Goal: Navigation & Orientation: Find specific page/section

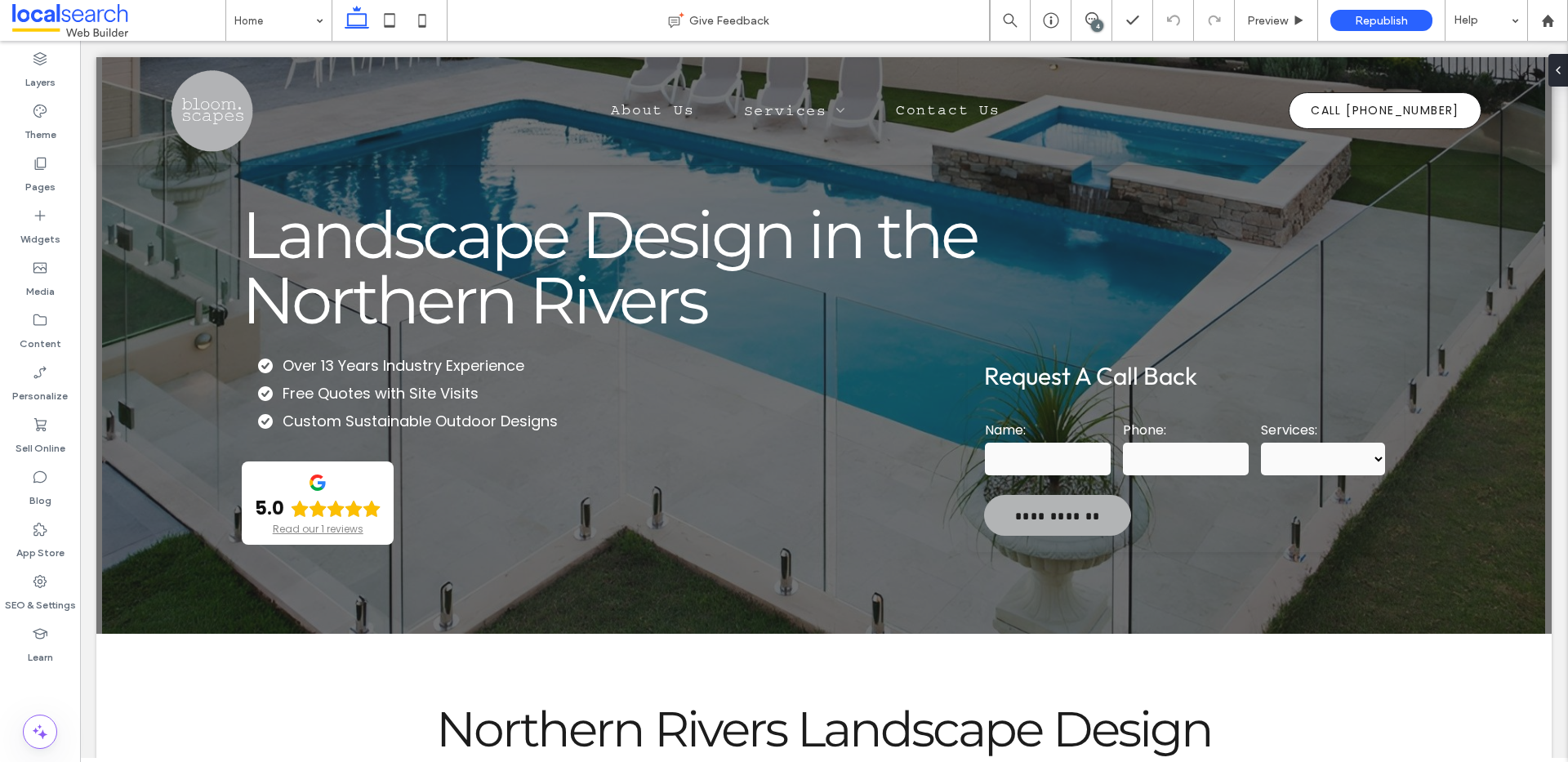
click at [1101, 22] on div "4" at bounding box center [1097, 26] width 12 height 12
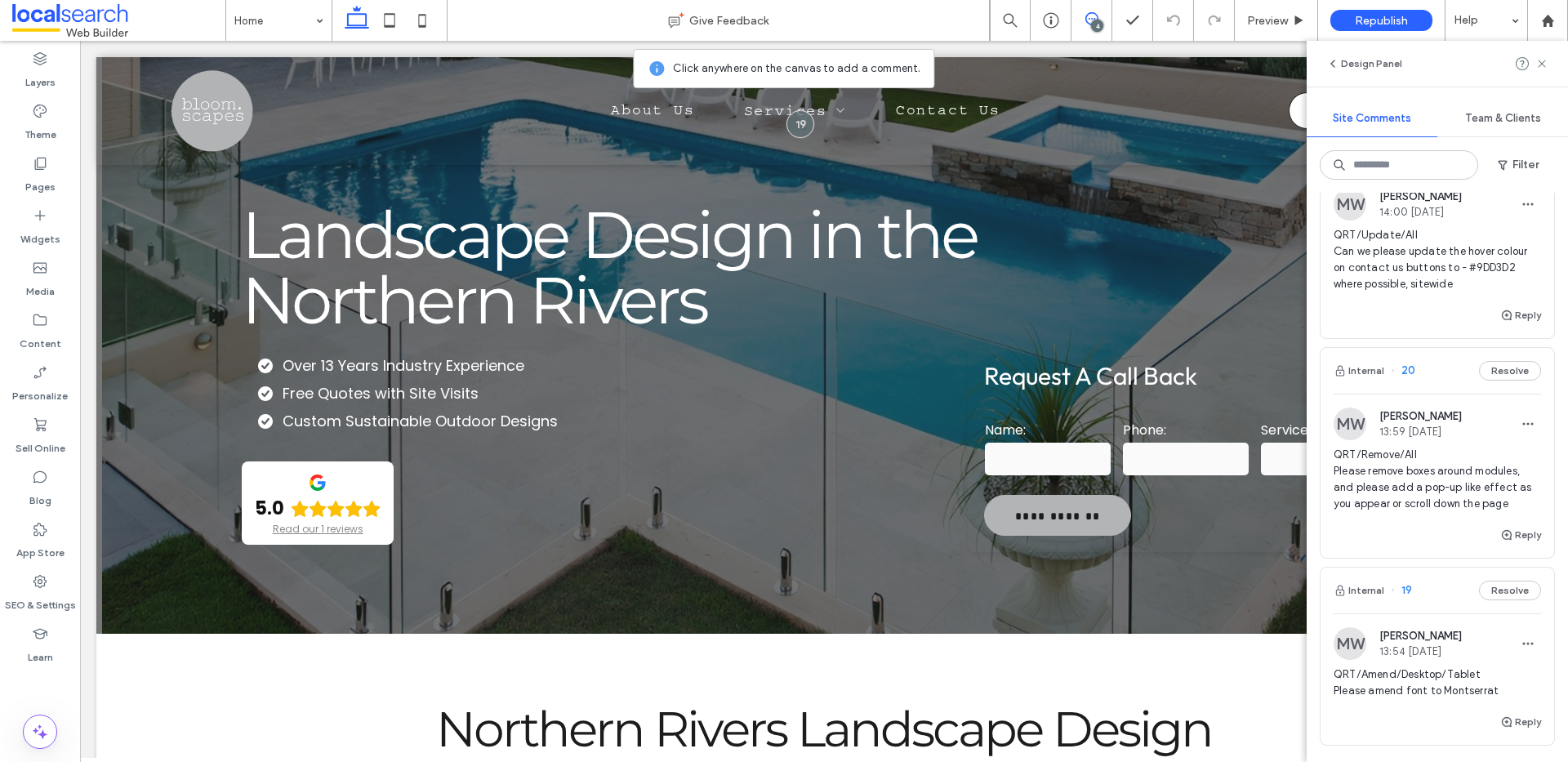
scroll to position [448, 0]
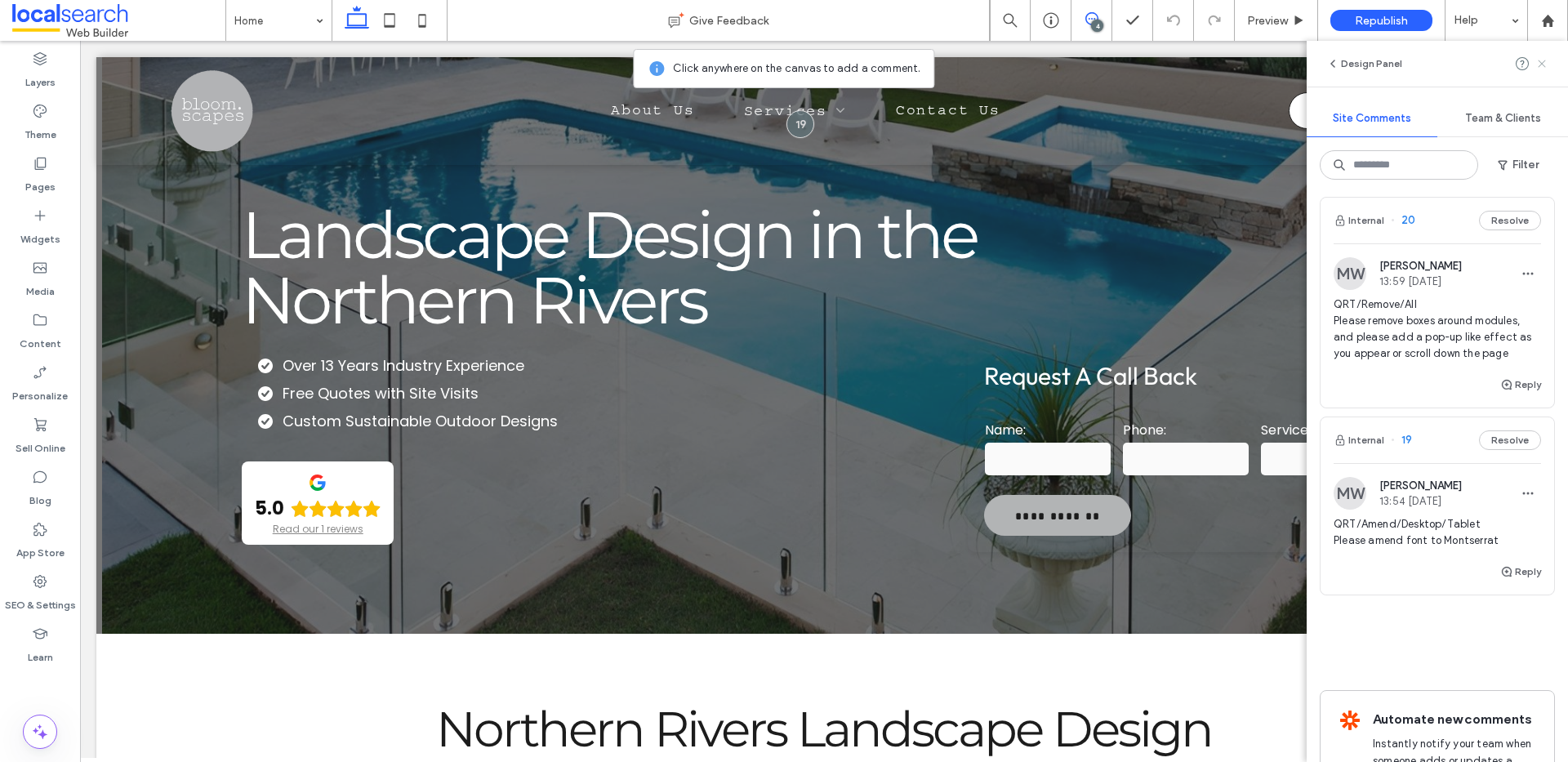
click at [1547, 63] on icon at bounding box center [1541, 63] width 13 height 13
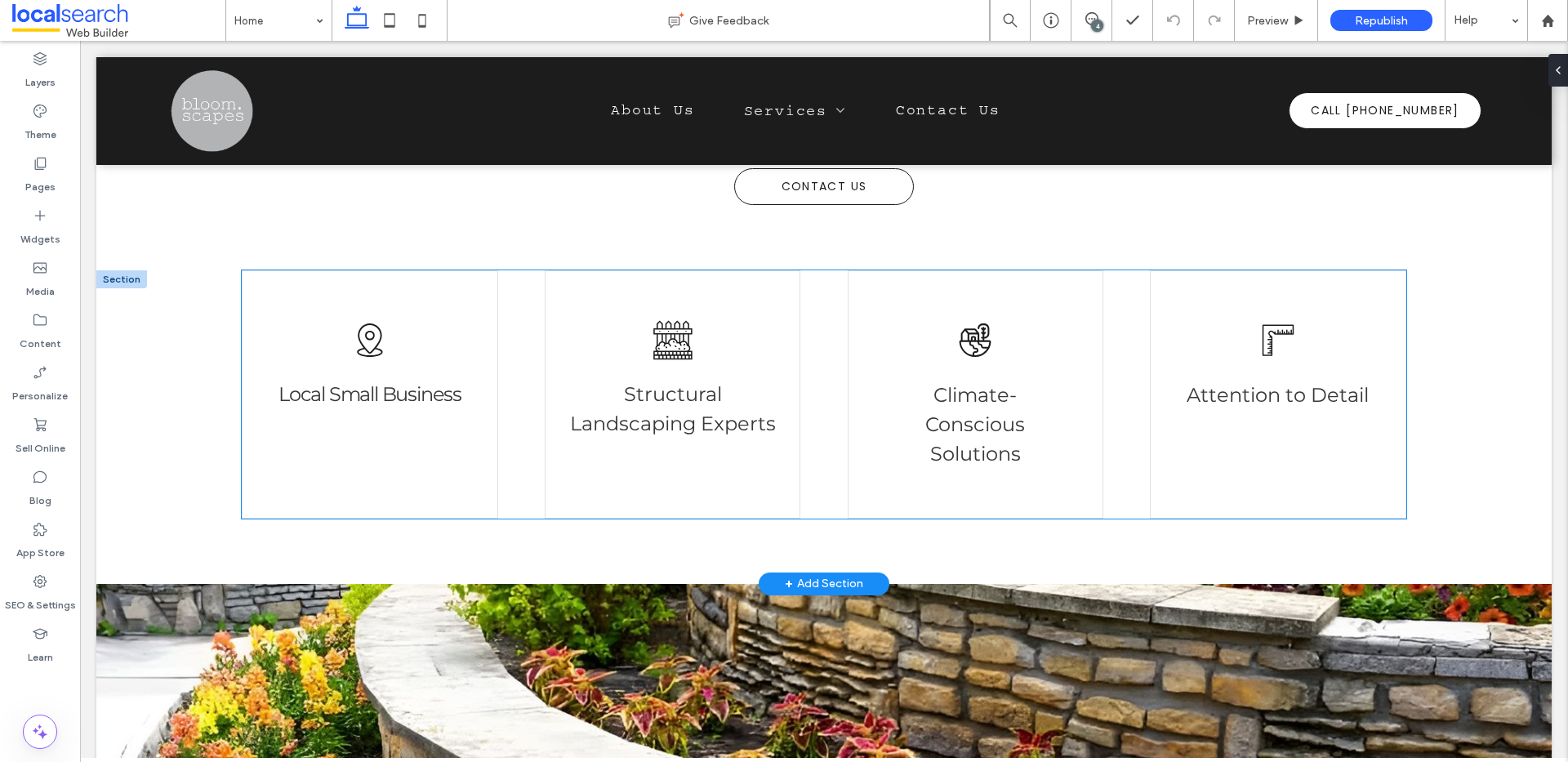
scroll to position [970, 0]
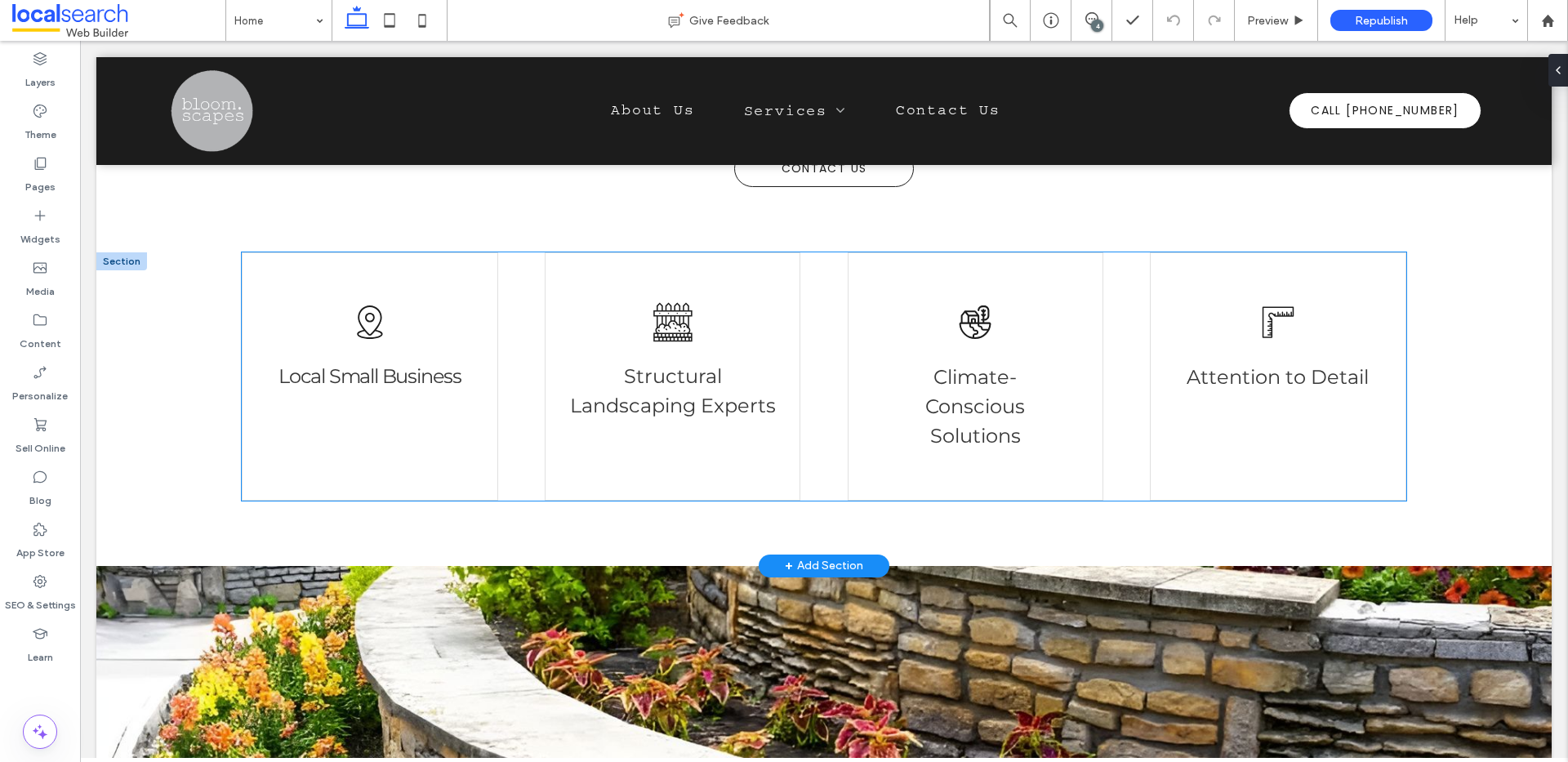
click at [375, 338] on div "Local Icon Local Small Business" at bounding box center [370, 376] width 256 height 247
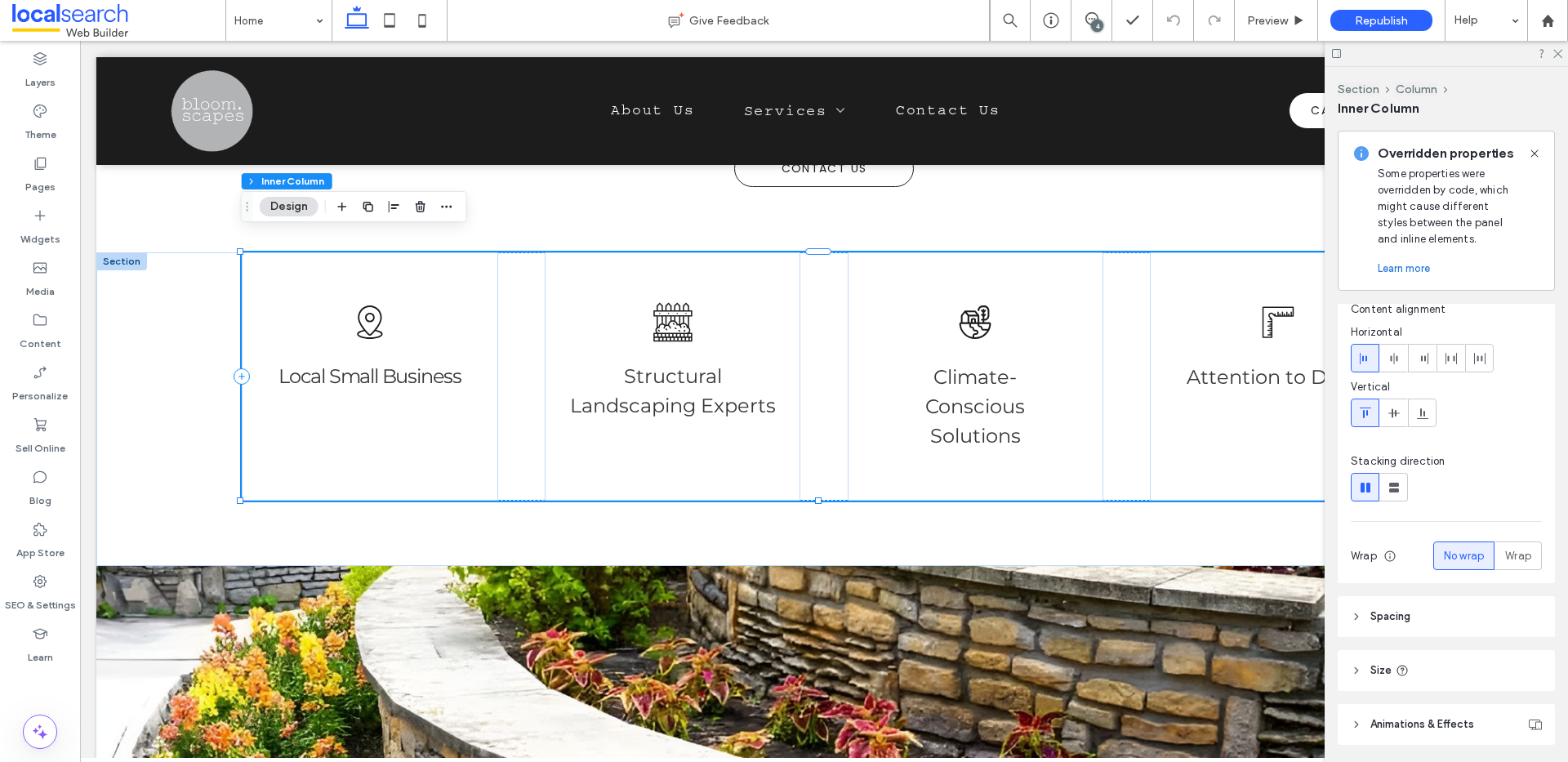
scroll to position [266, 0]
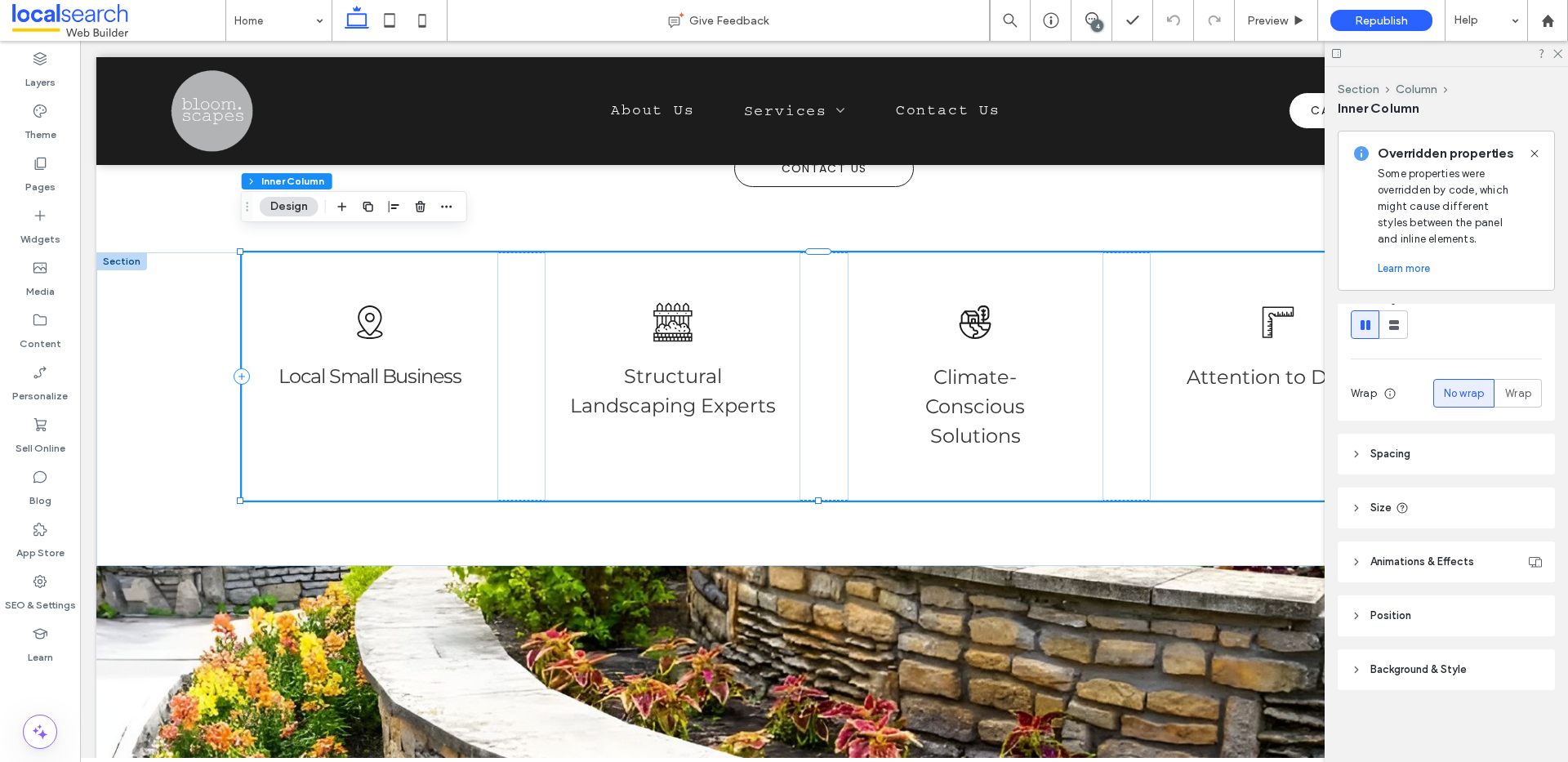
click at [1360, 567] on header "Animations & Effects" at bounding box center [1446, 561] width 217 height 41
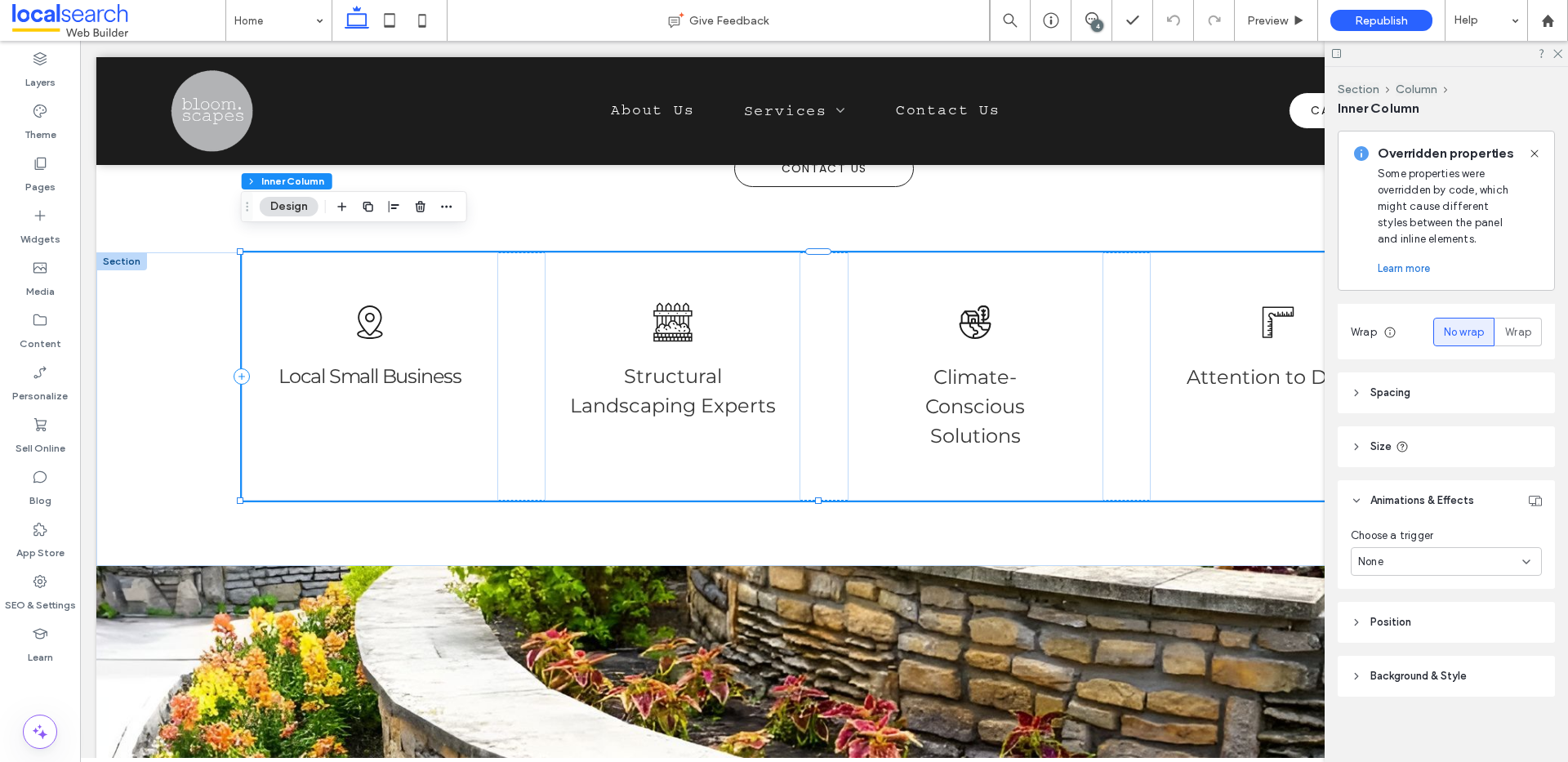
scroll to position [334, 0]
click at [1461, 547] on div "None" at bounding box center [1440, 555] width 164 height 16
click at [1497, 550] on div "None" at bounding box center [1440, 555] width 164 height 16
click at [1355, 492] on icon at bounding box center [1355, 493] width 11 height 11
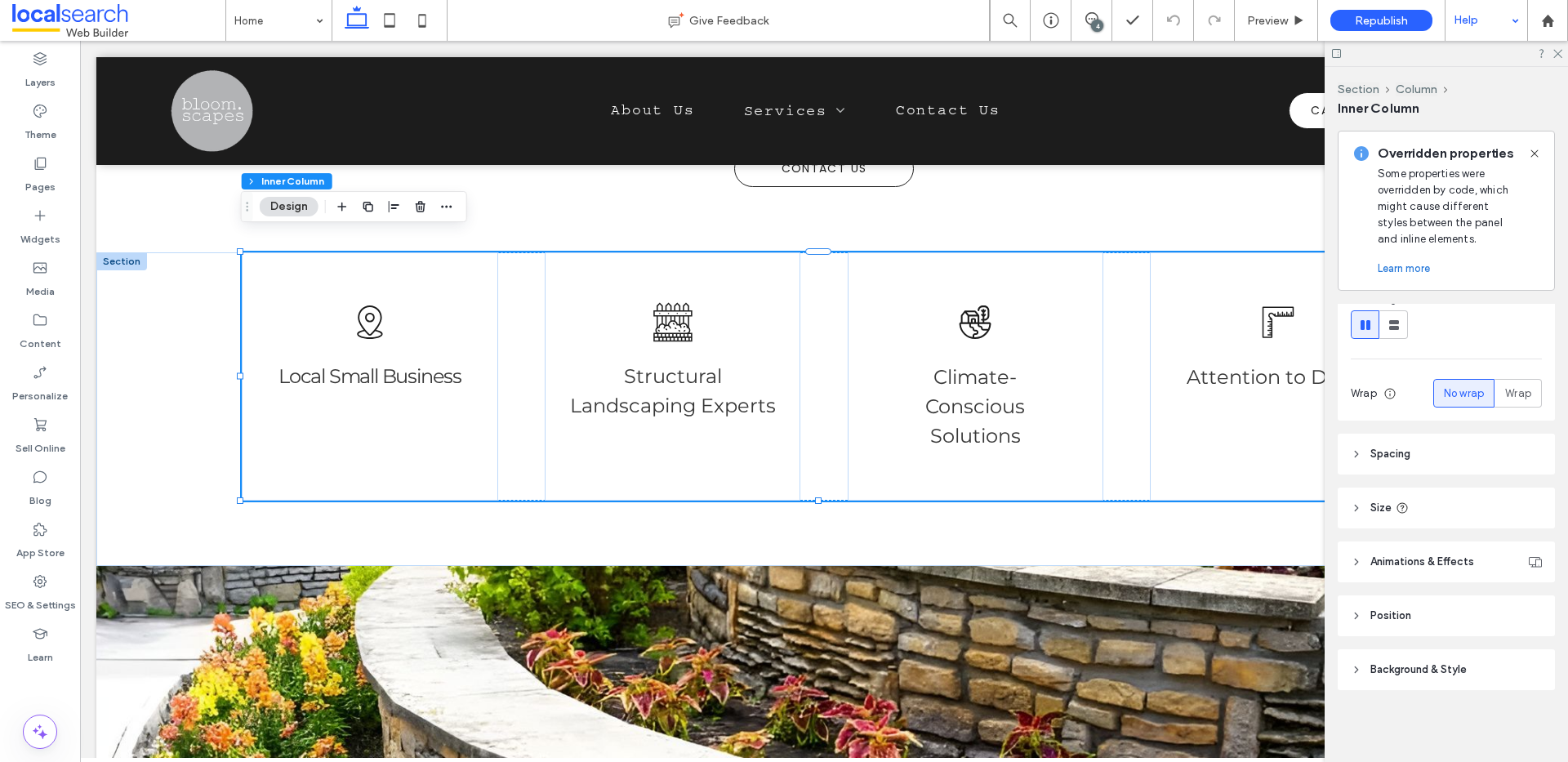
scroll to position [266, 0]
click at [1560, 57] on icon at bounding box center [1557, 52] width 10 height 10
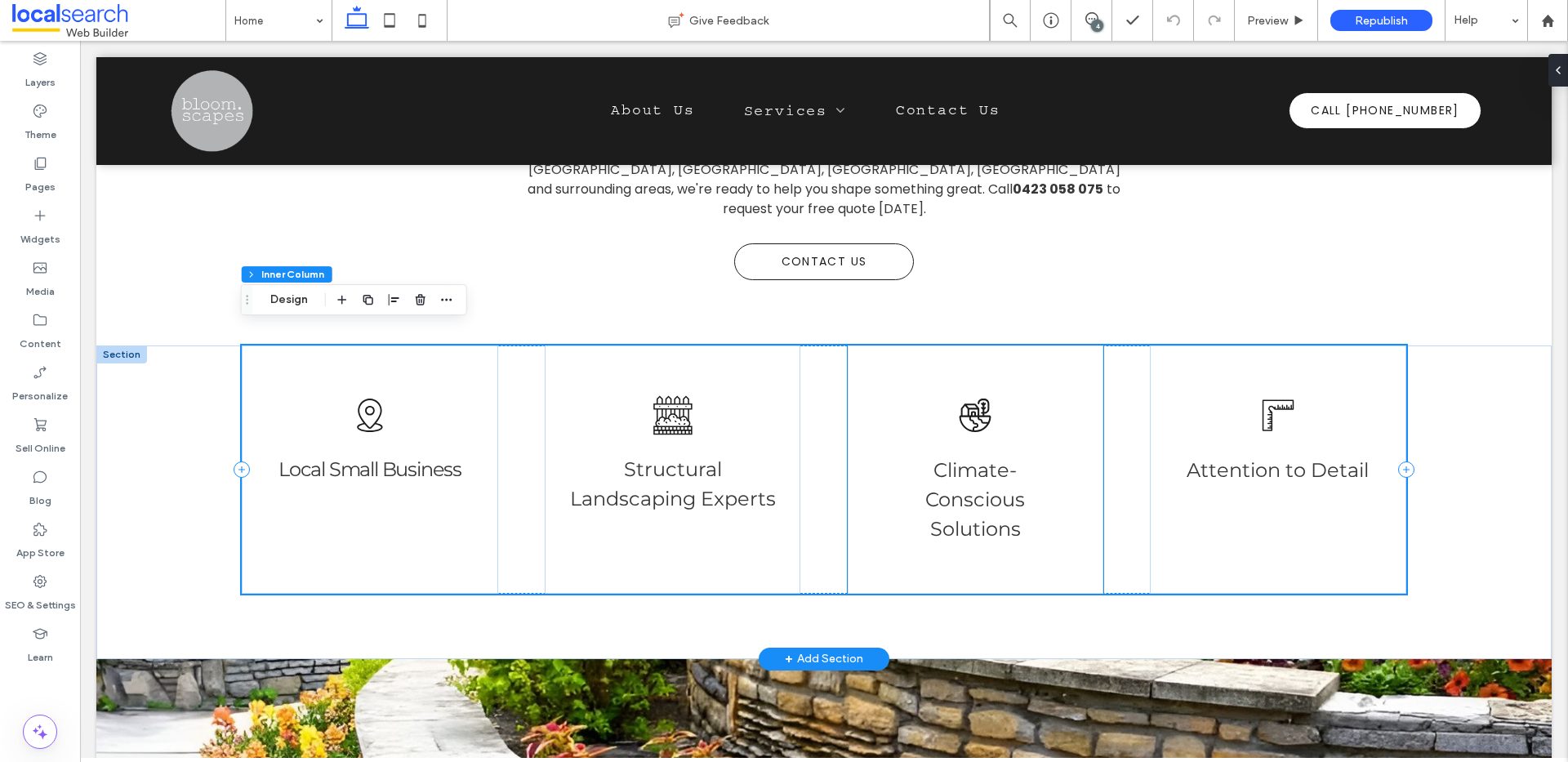
scroll to position [1003, 0]
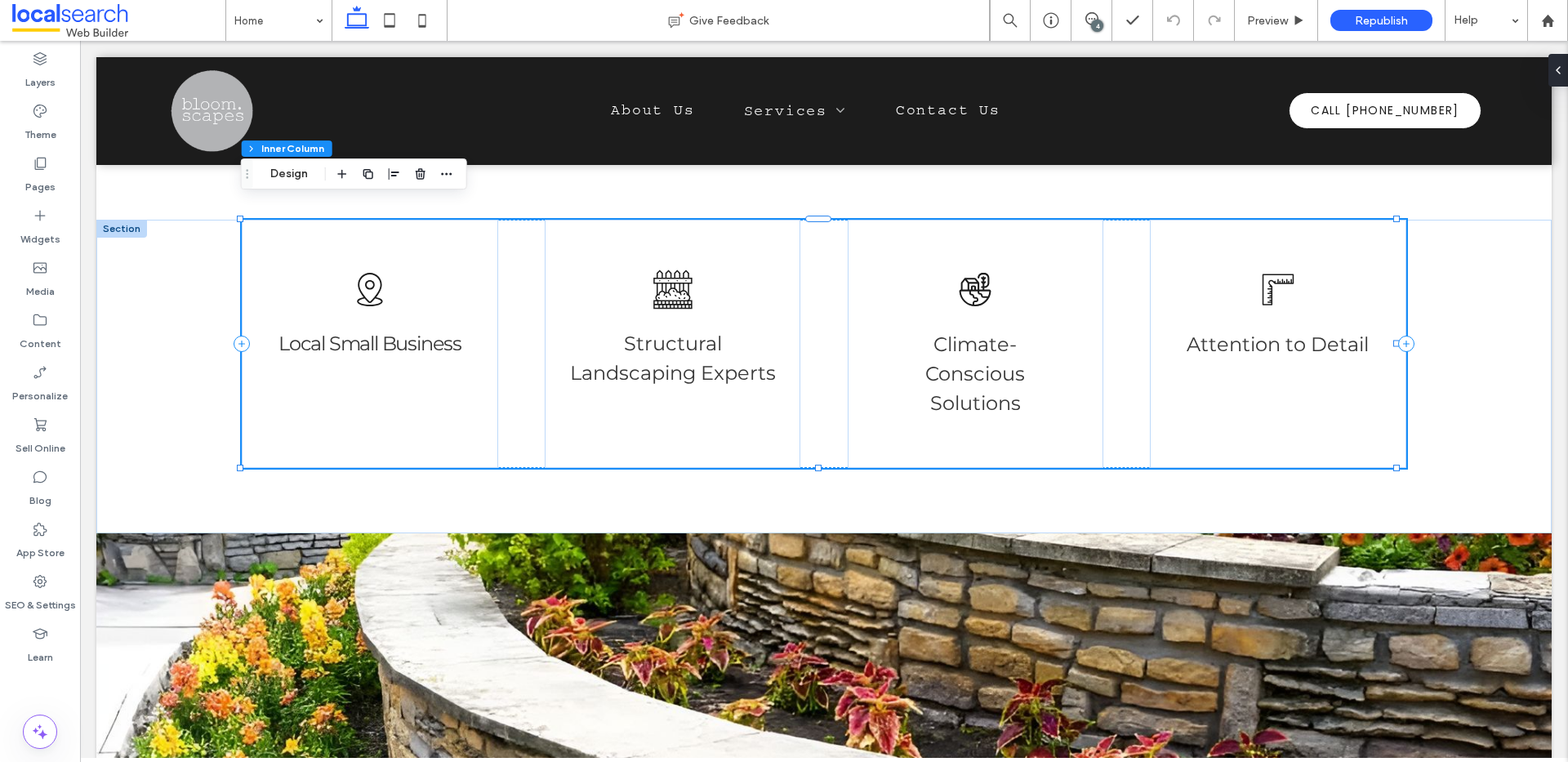
click at [1097, 20] on div "4" at bounding box center [1097, 26] width 12 height 12
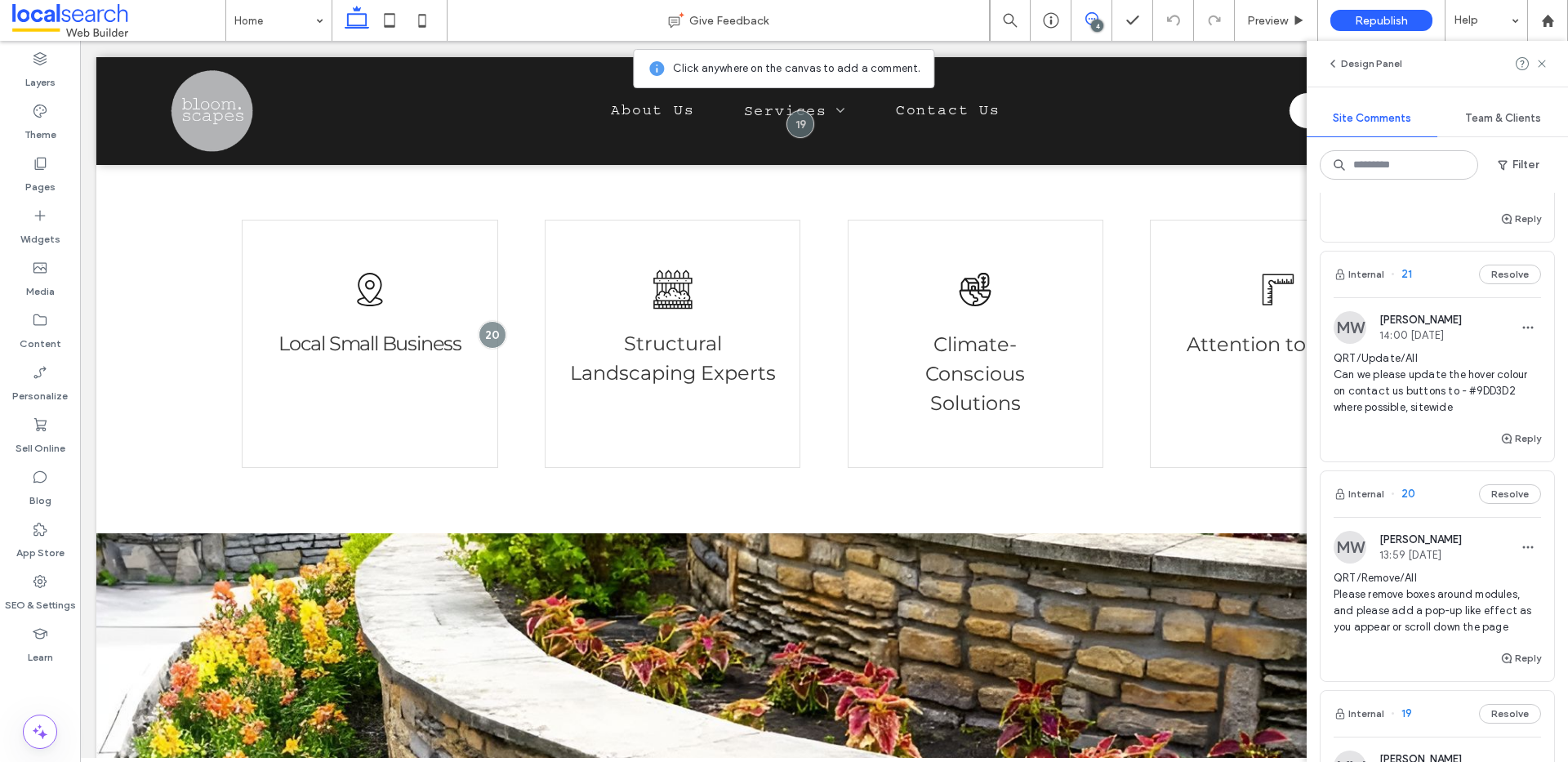
scroll to position [161, 0]
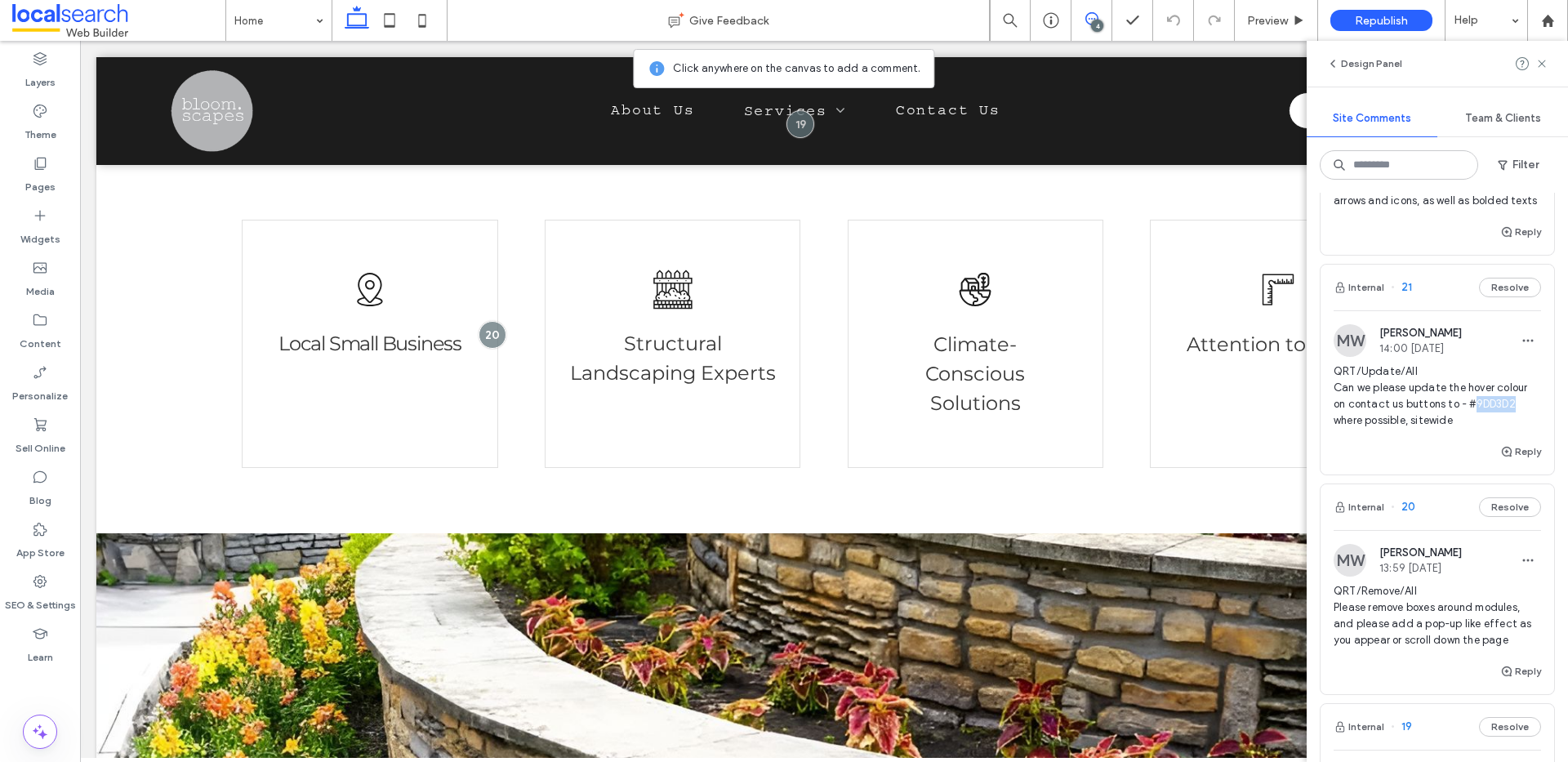
drag, startPoint x: 1512, startPoint y: 421, endPoint x: 1469, endPoint y: 423, distance: 43.0
click at [1469, 423] on span "QRT/Update/All Can we please update the hover colour on contact us buttons to -…" at bounding box center [1437, 396] width 207 height 66
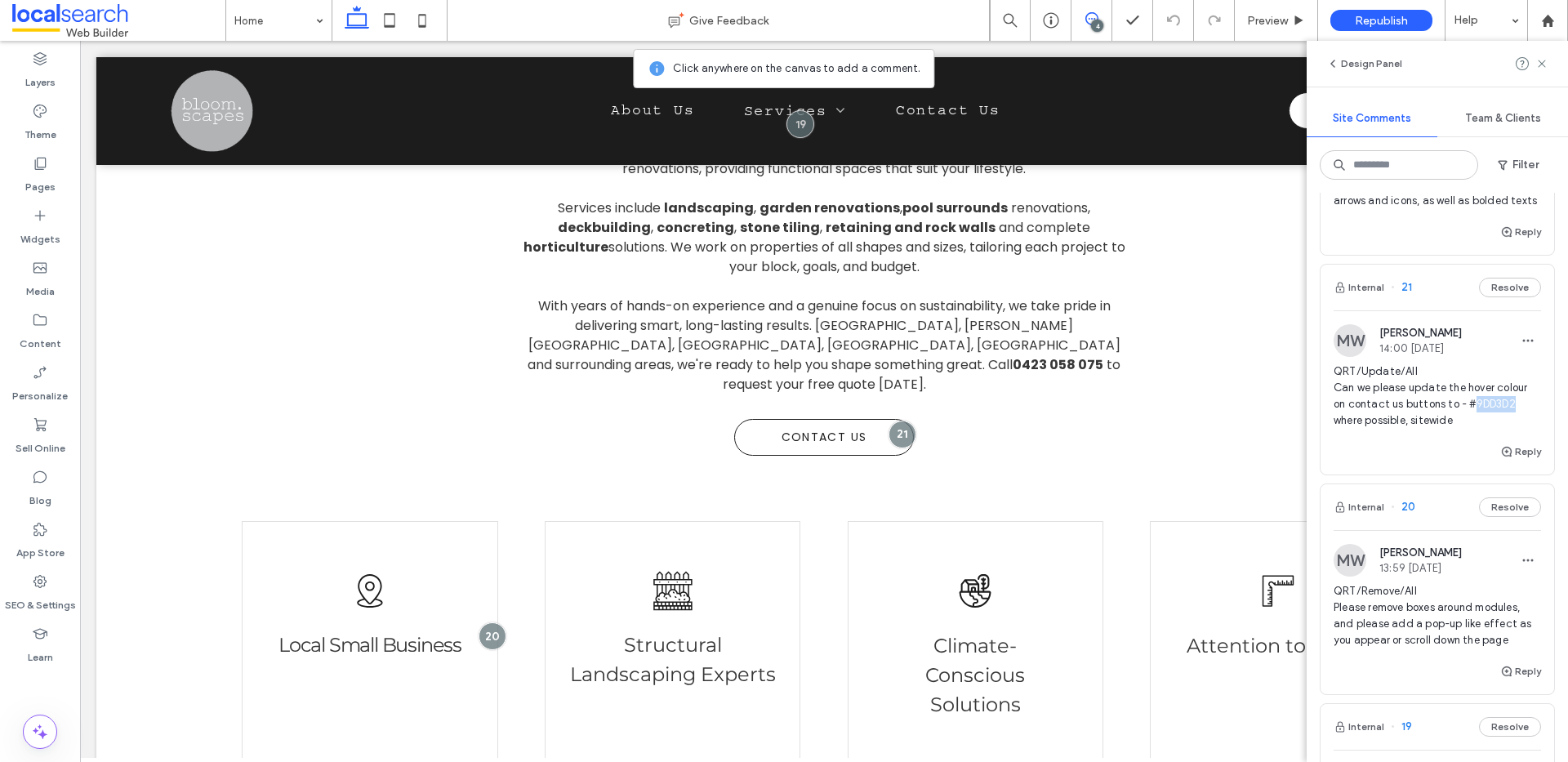
scroll to position [679, 0]
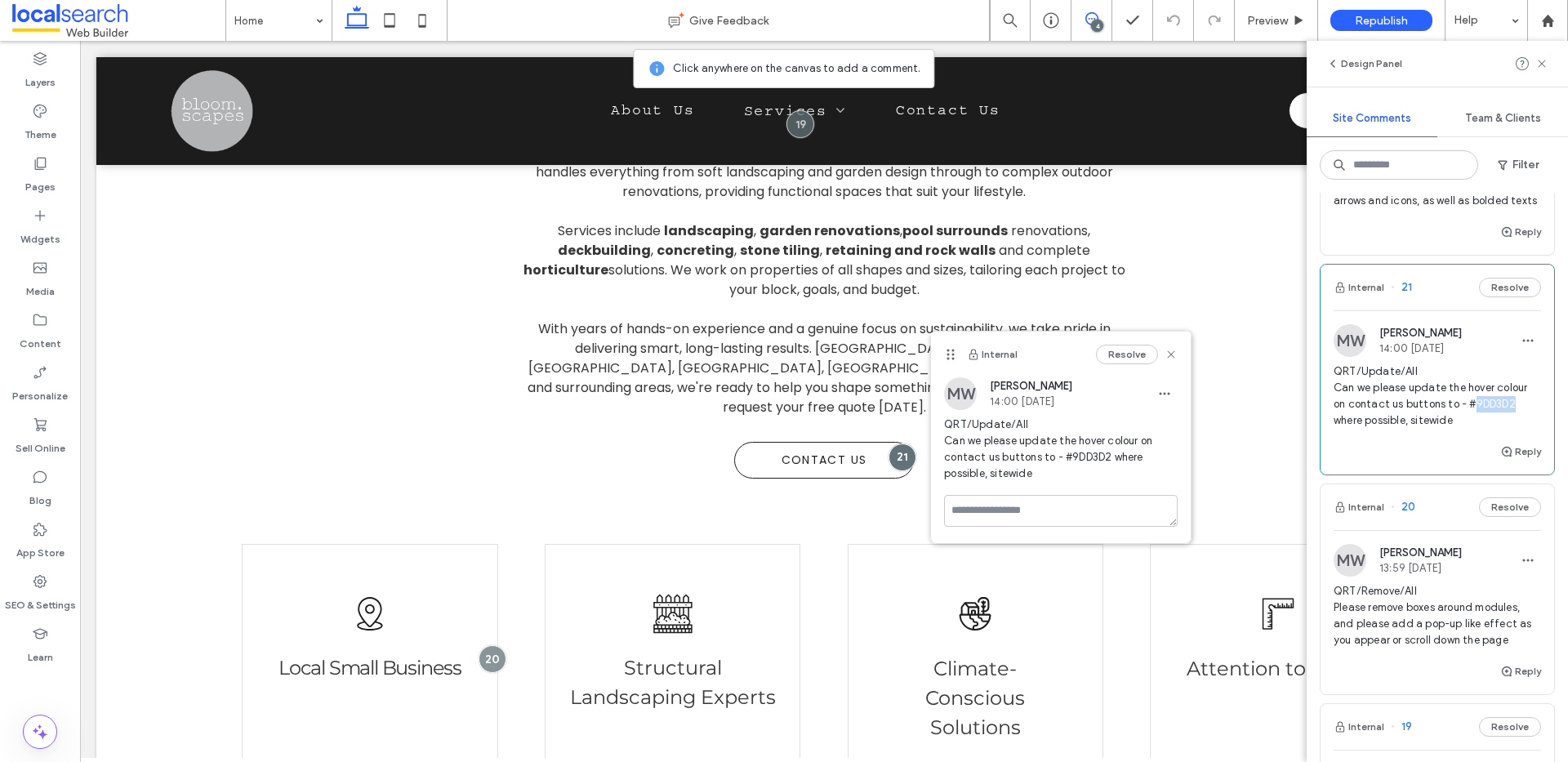
copy span "9DD3D2"
click at [1475, 428] on span "QRT/Update/All Can we please update the hover colour on contact us buttons to -…" at bounding box center [1437, 396] width 207 height 66
click at [1173, 358] on icon at bounding box center [1170, 354] width 13 height 13
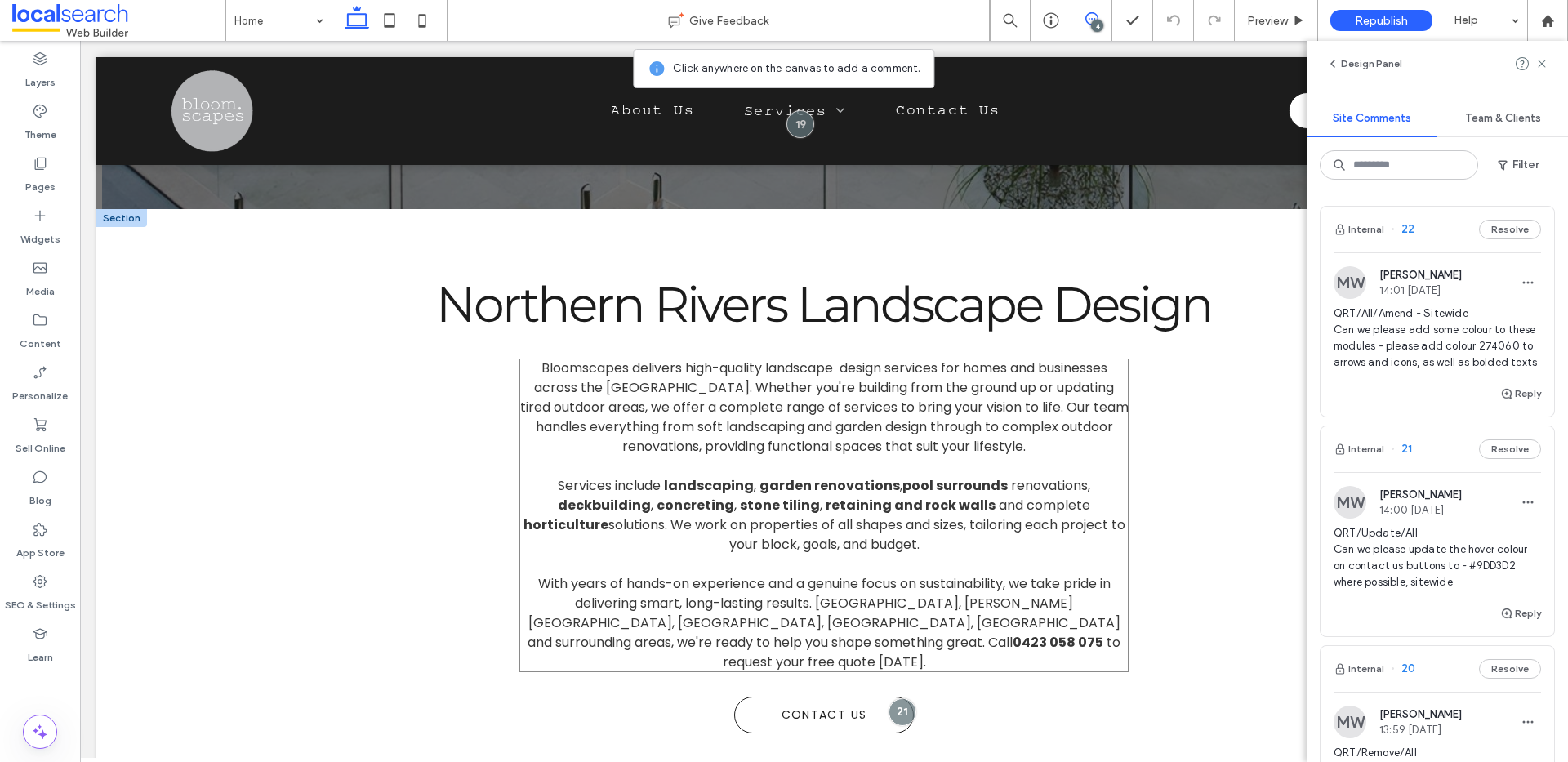
scroll to position [612, 0]
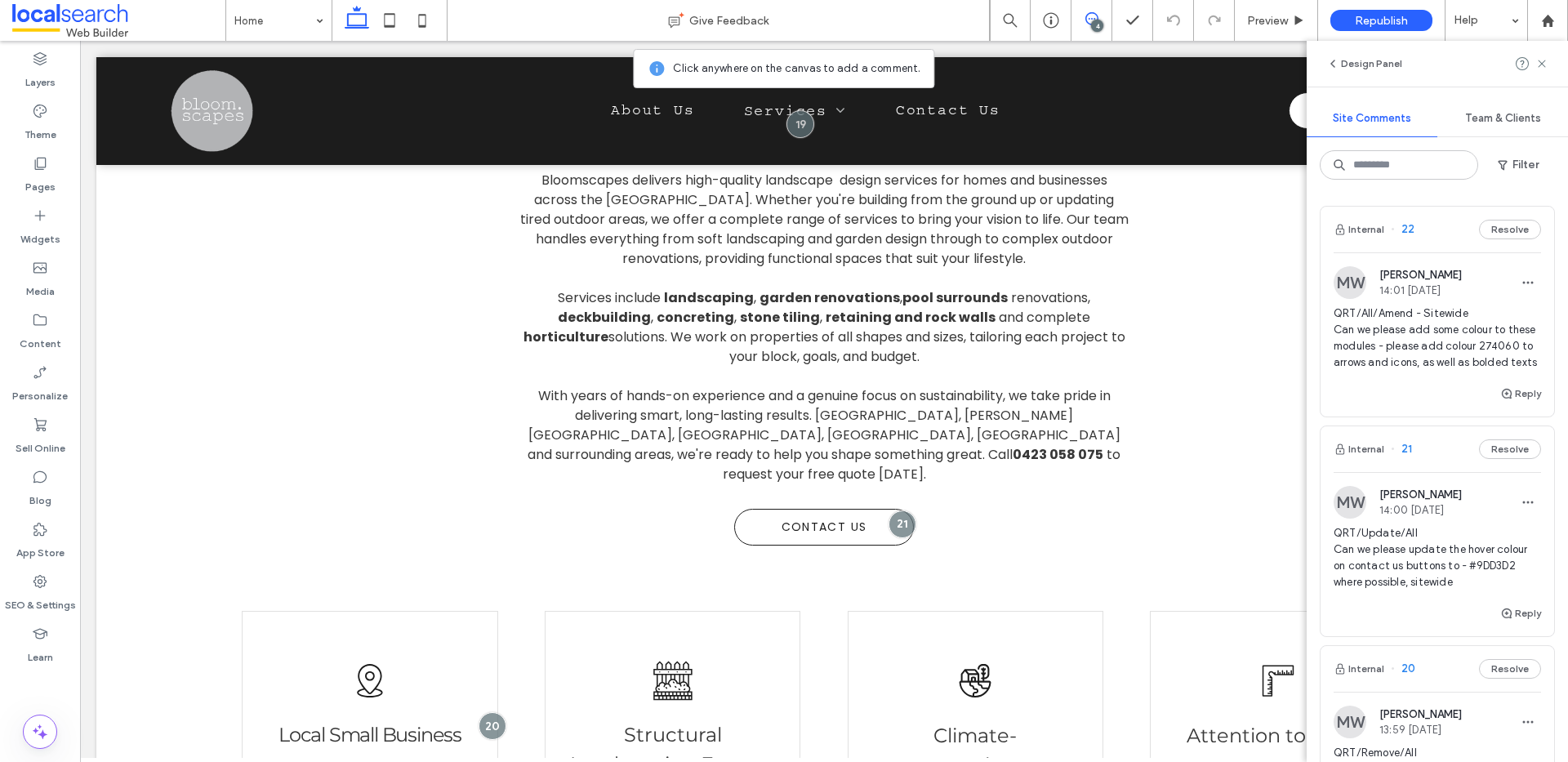
click at [1354, 363] on span "QRT/All/Amend - Sitewide Can we please add some colour to these modules - pleas…" at bounding box center [1437, 338] width 207 height 66
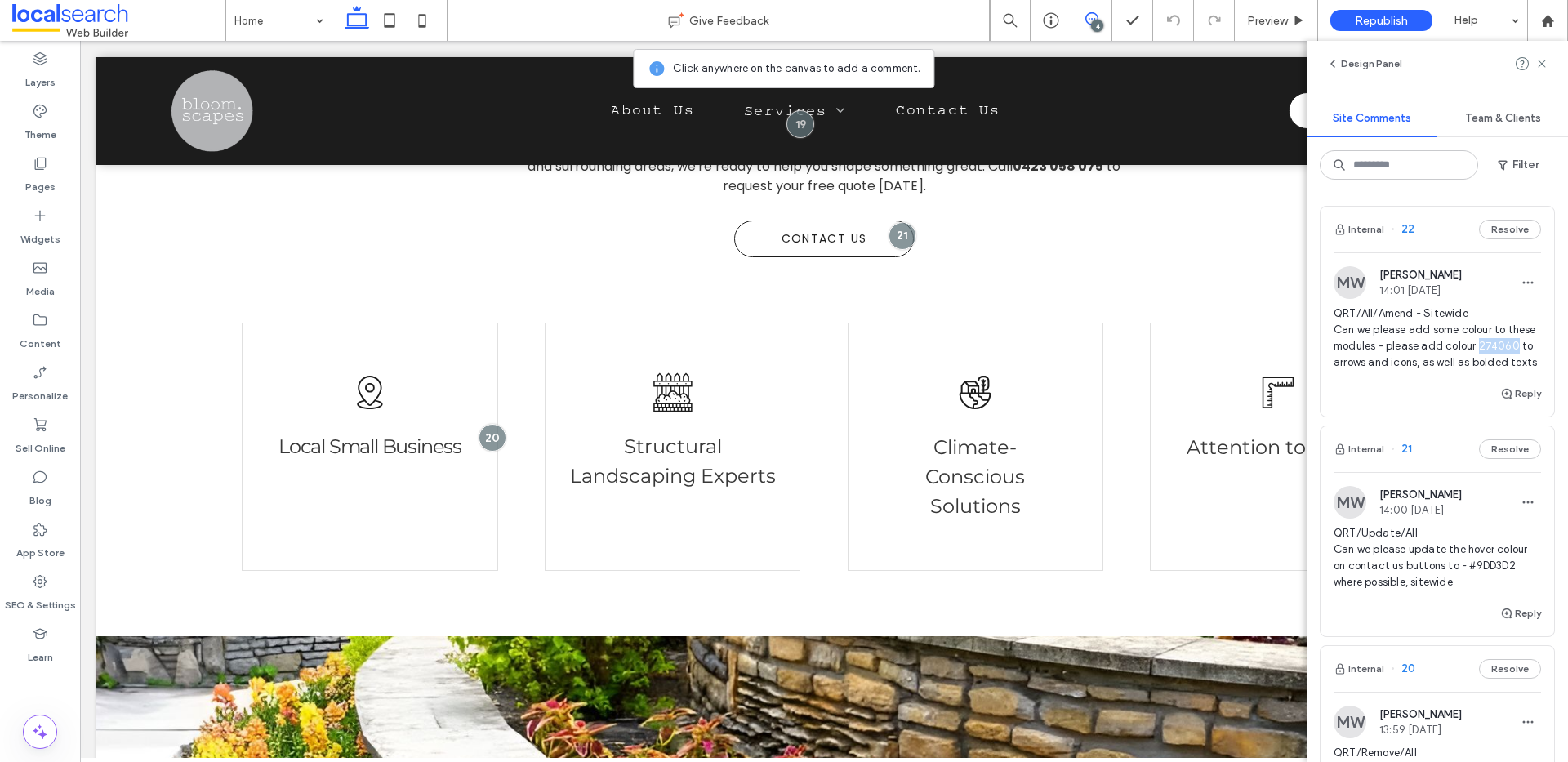
click at [1354, 363] on span "QRT/All/Amend - Sitewide Can we please add some colour to these modules - pleas…" at bounding box center [1437, 338] width 207 height 66
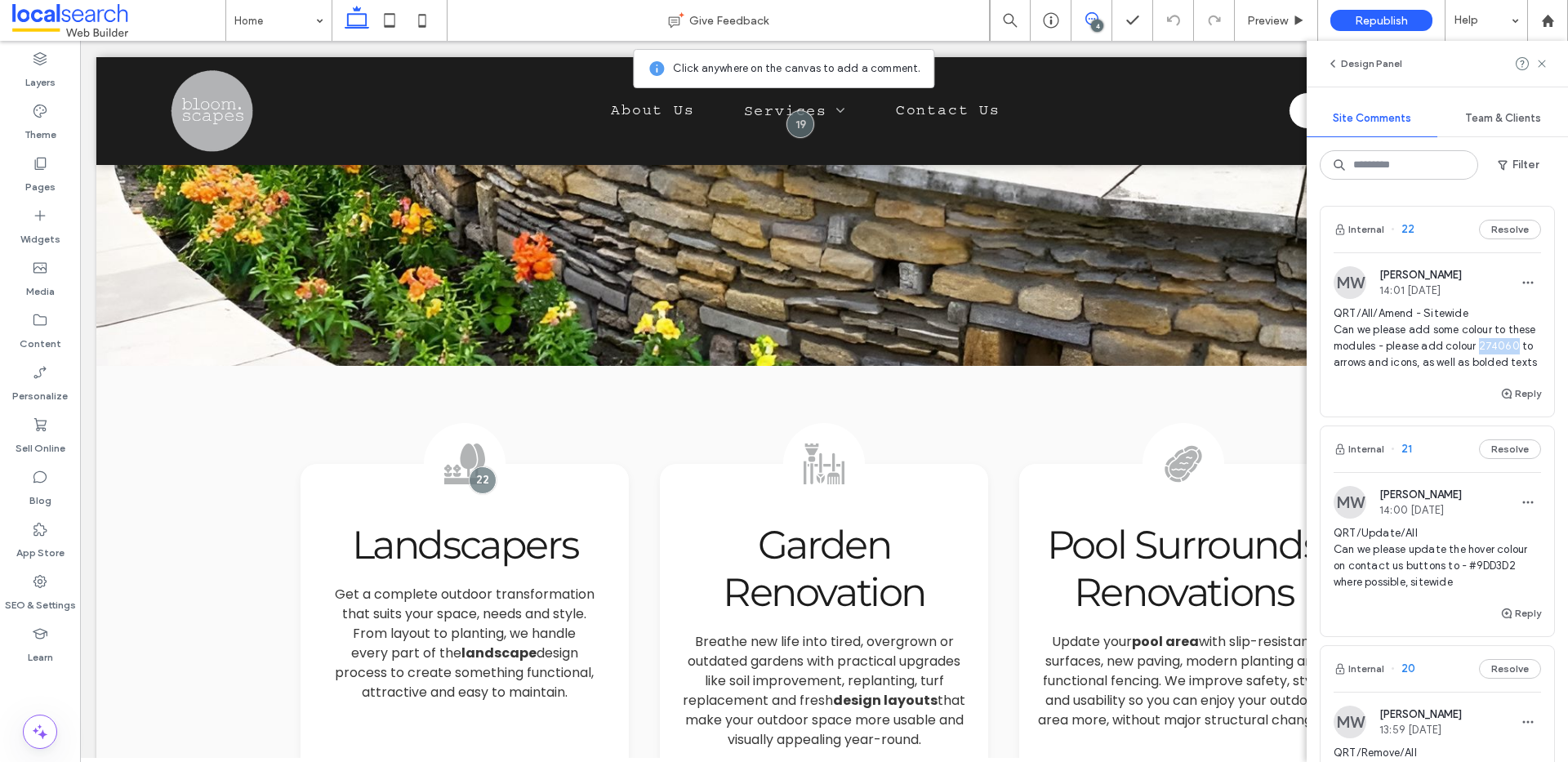
scroll to position [1665, 0]
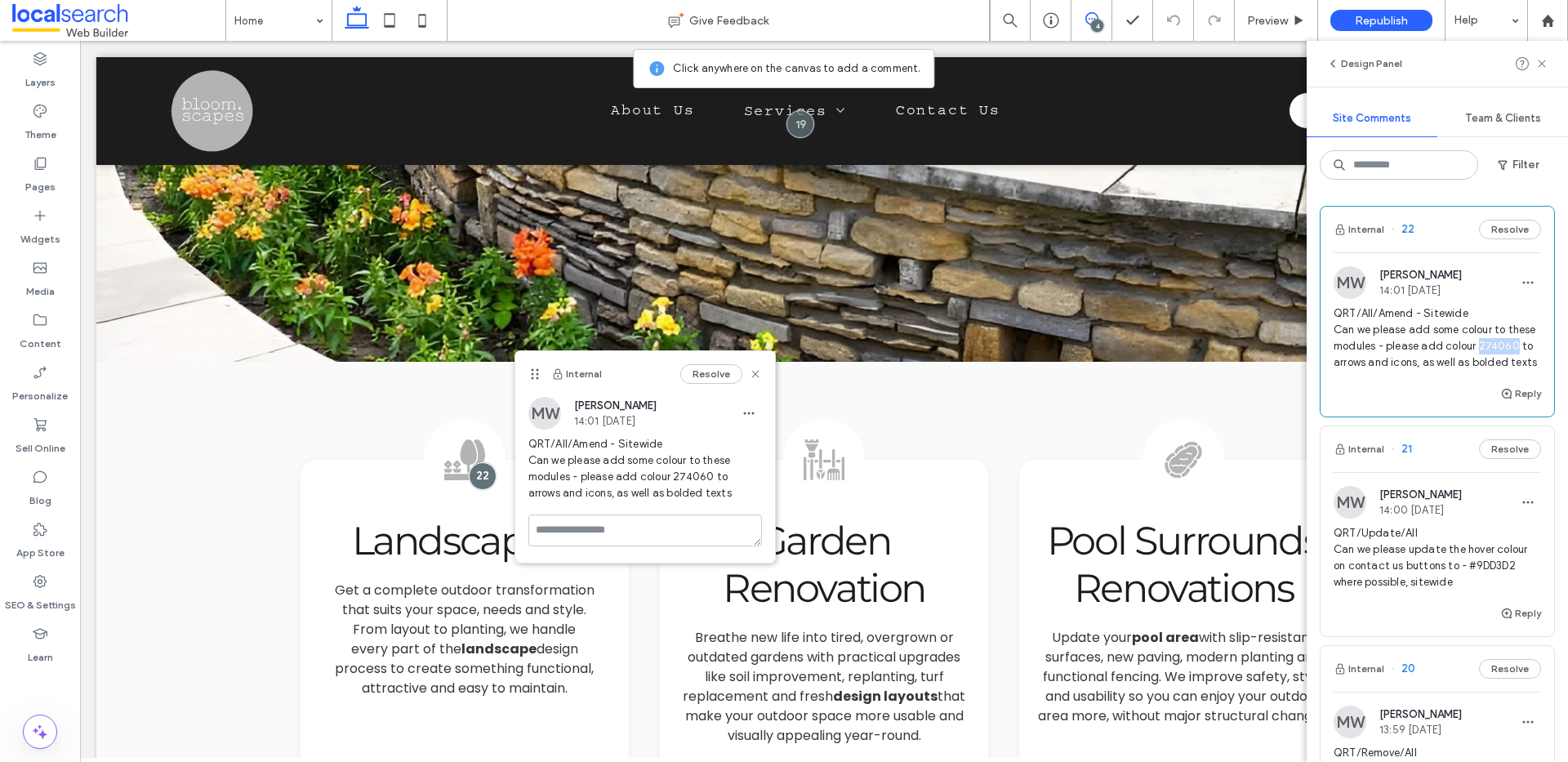
copy span "274060"
click at [1441, 369] on span "QRT/All/Amend - Sitewide Can we please add some colour to these modules - pleas…" at bounding box center [1437, 338] width 207 height 66
drag, startPoint x: 1509, startPoint y: 579, endPoint x: 1476, endPoint y: 581, distance: 33.1
click at [1476, 581] on span "QRT/Update/All Can we please update the hover colour on contact us buttons to -…" at bounding box center [1437, 557] width 207 height 66
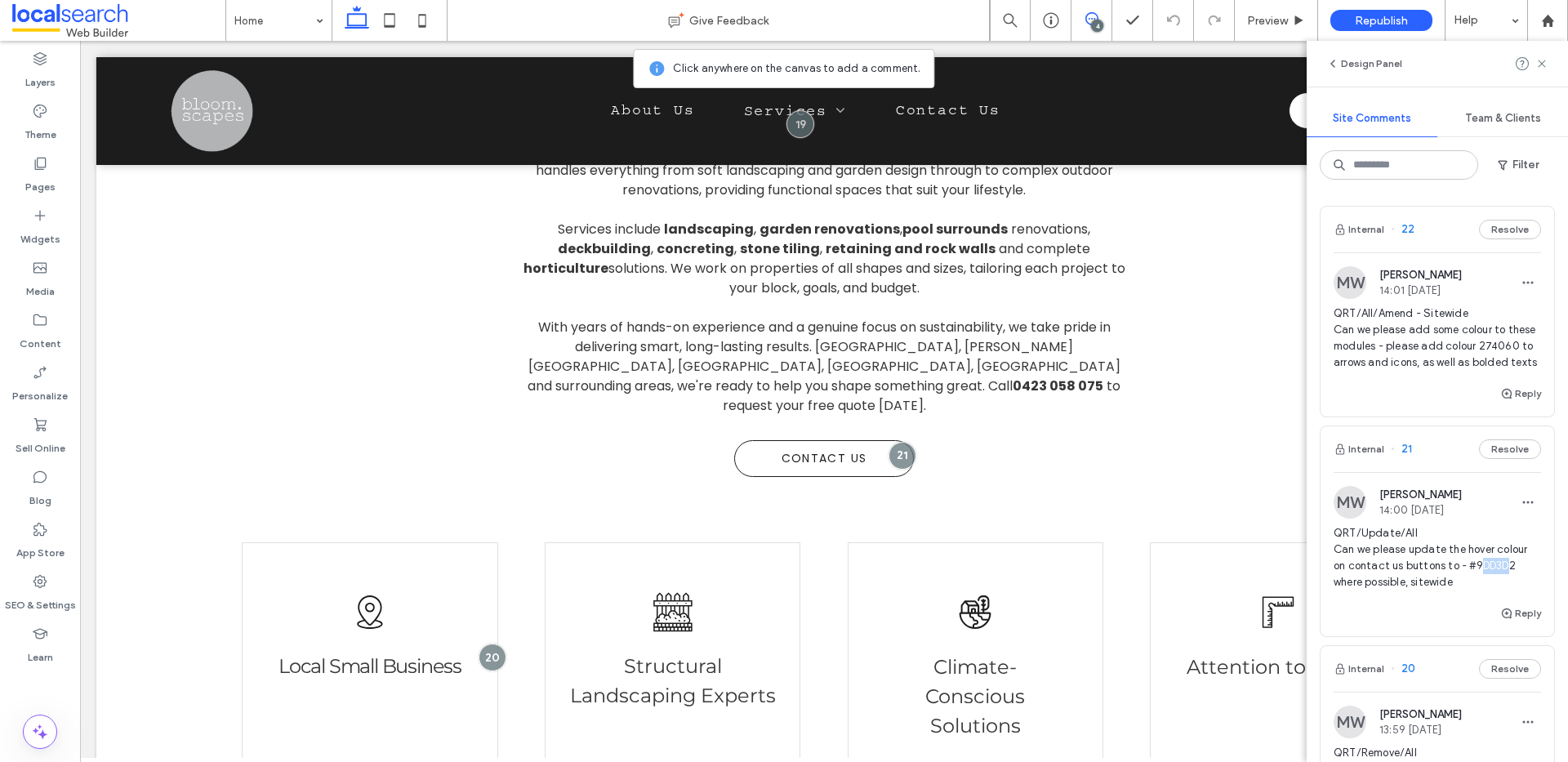
scroll to position [679, 0]
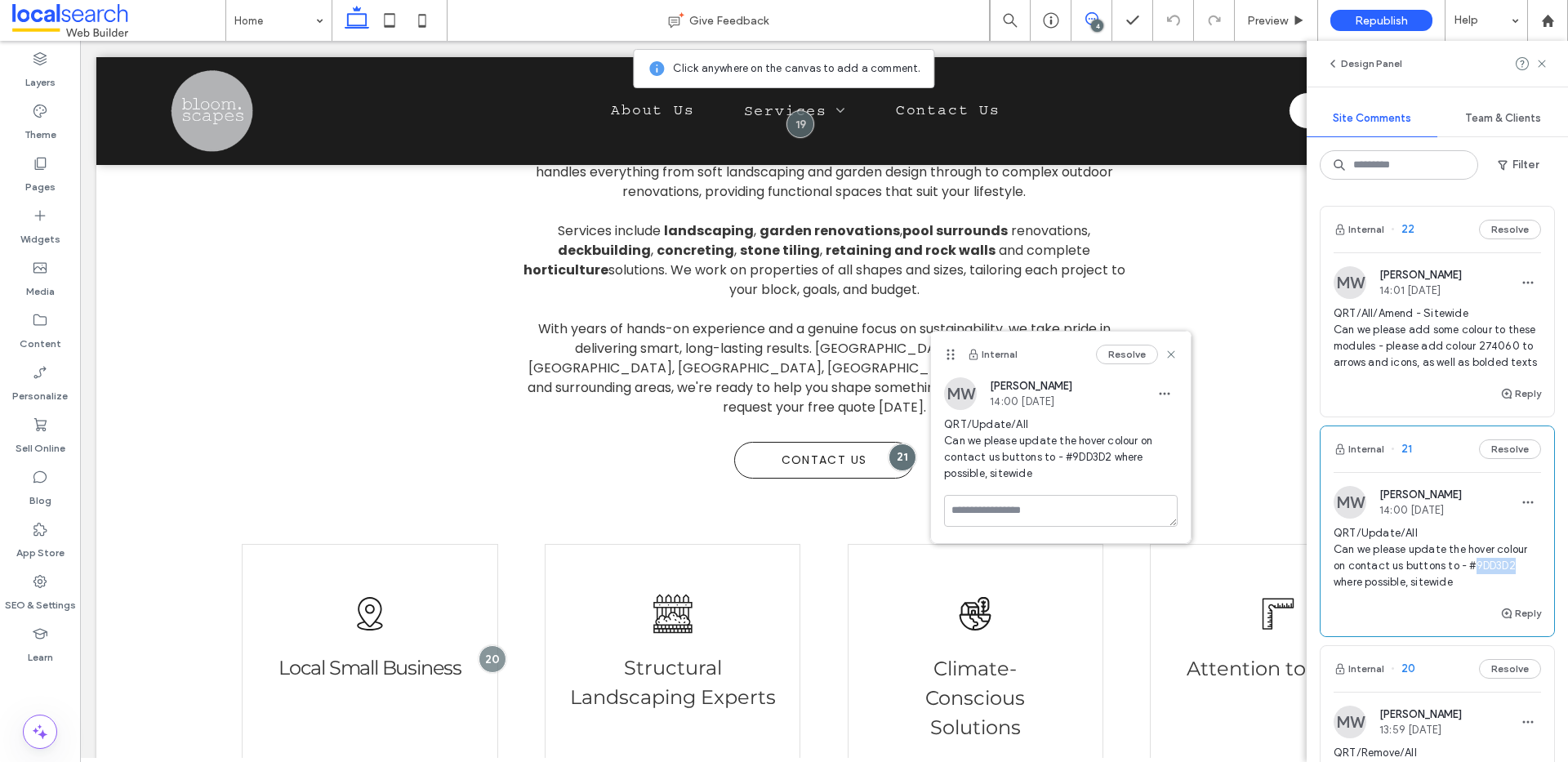
drag, startPoint x: 1515, startPoint y: 579, endPoint x: 1471, endPoint y: 584, distance: 44.3
click at [1471, 584] on span "QRT/Update/All Can we please update the hover colour on contact us buttons to -…" at bounding box center [1437, 557] width 207 height 66
copy span "9DD3D2"
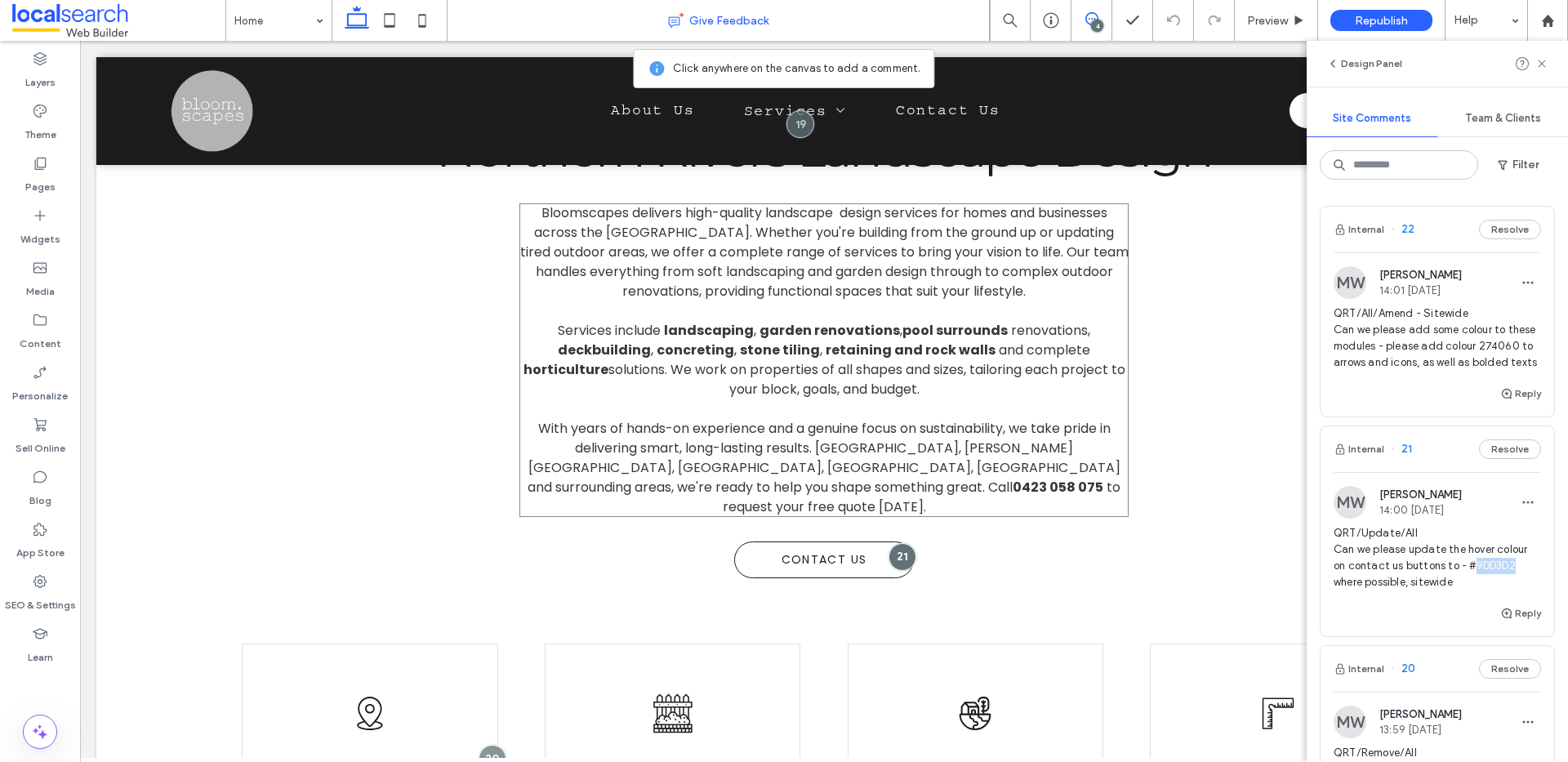
scroll to position [520, 0]
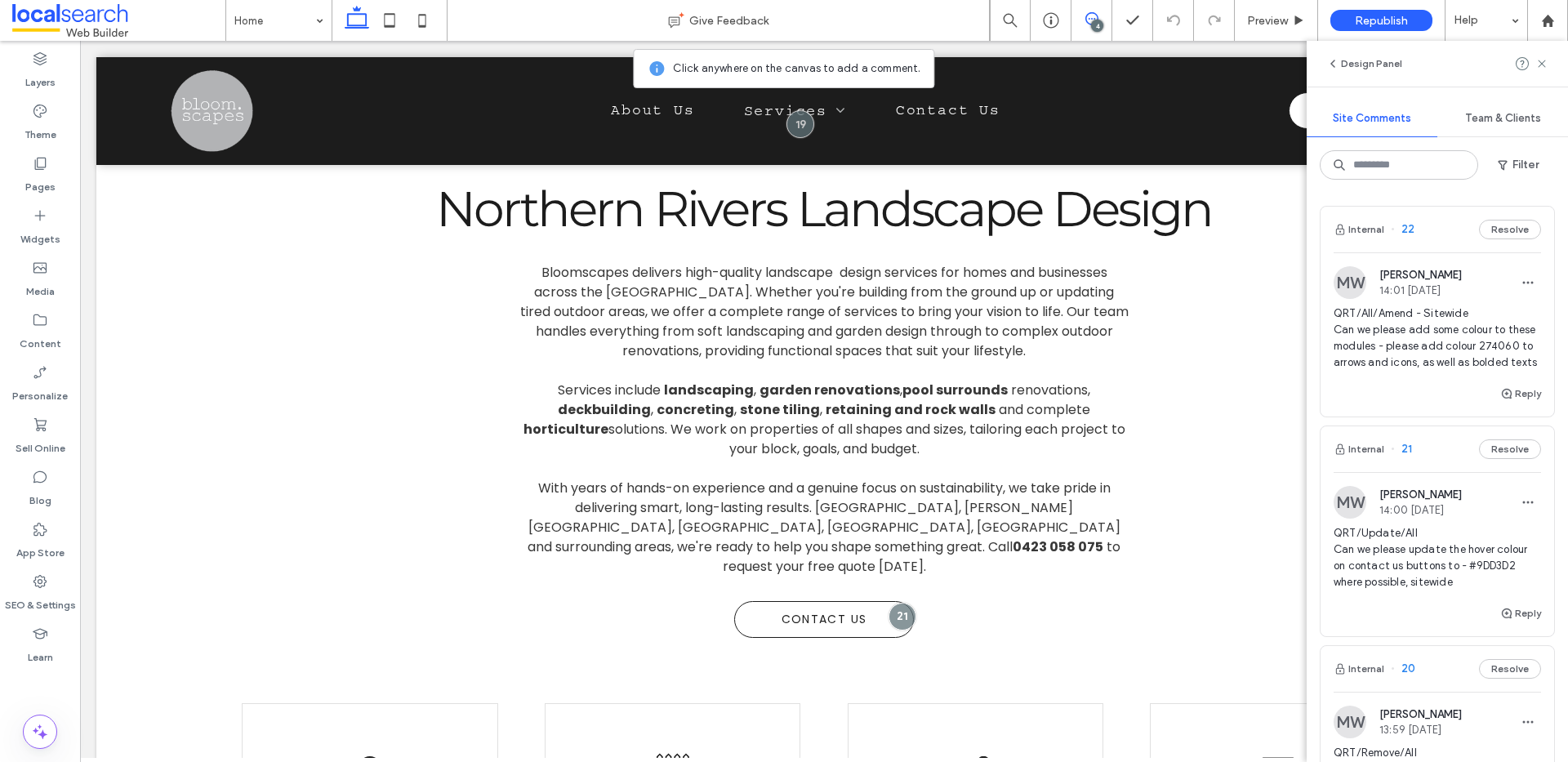
click at [1088, 15] on icon at bounding box center [1091, 18] width 13 height 13
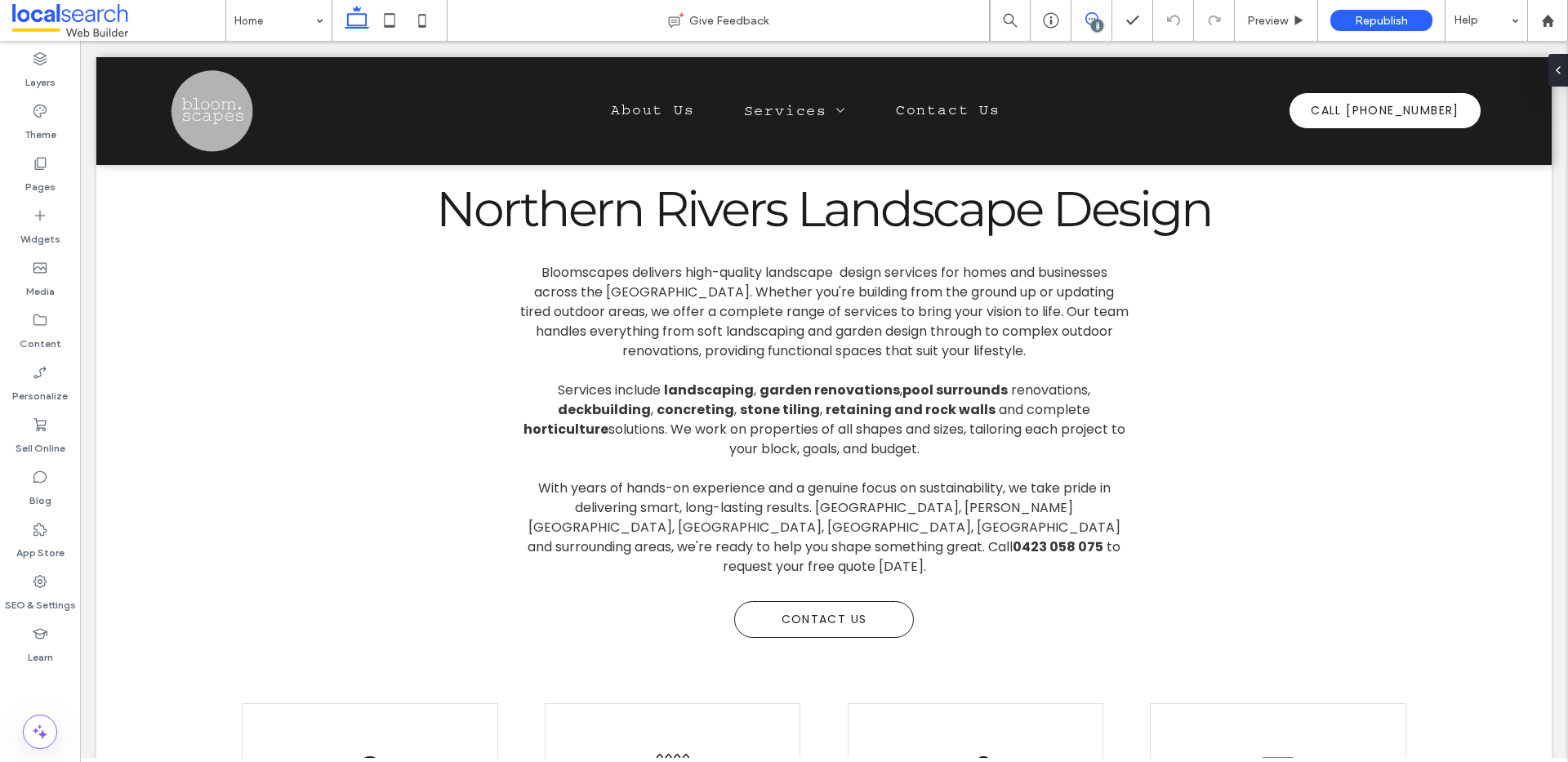
click at [1088, 15] on icon at bounding box center [1091, 18] width 13 height 13
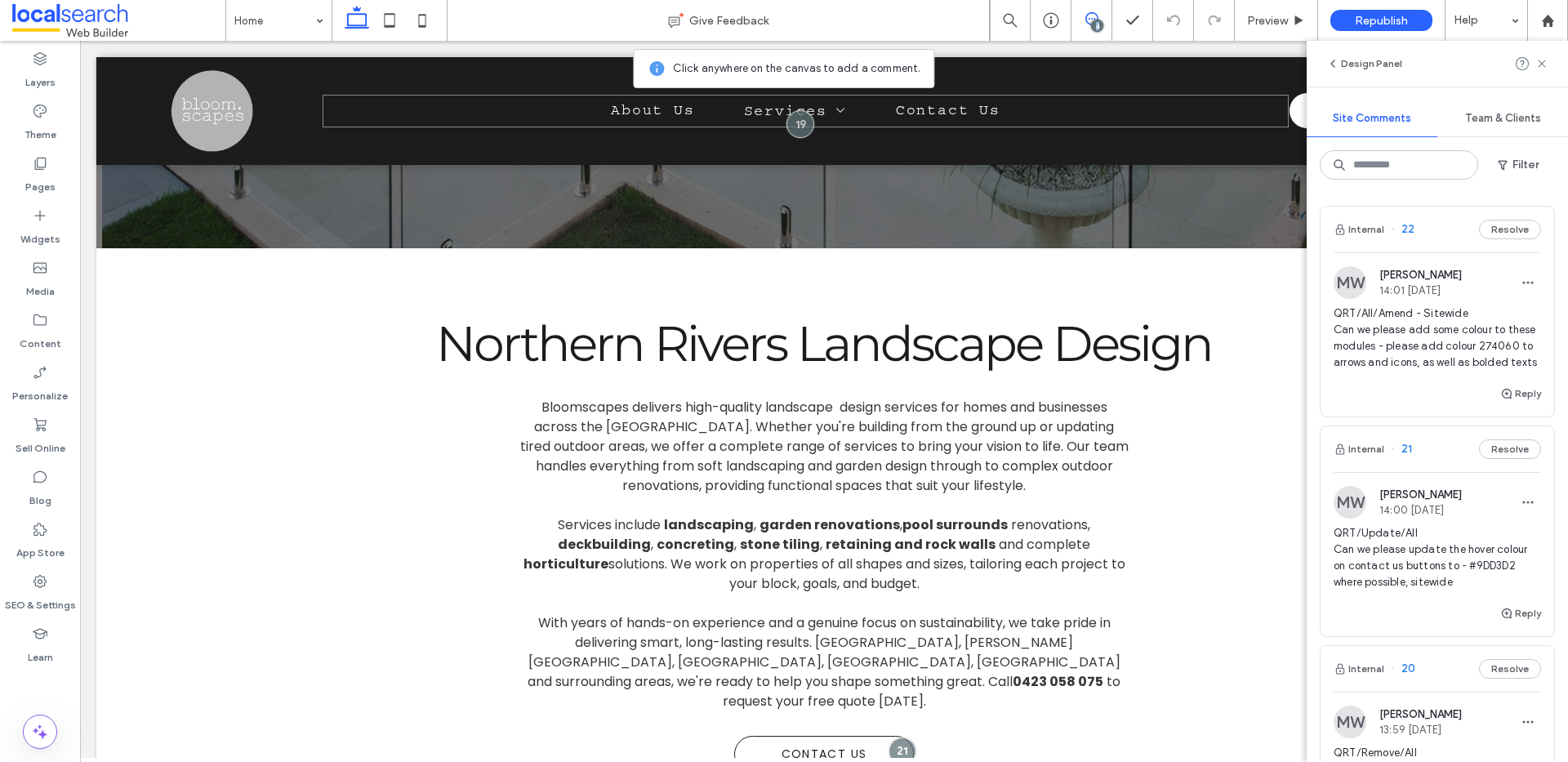
scroll to position [191, 0]
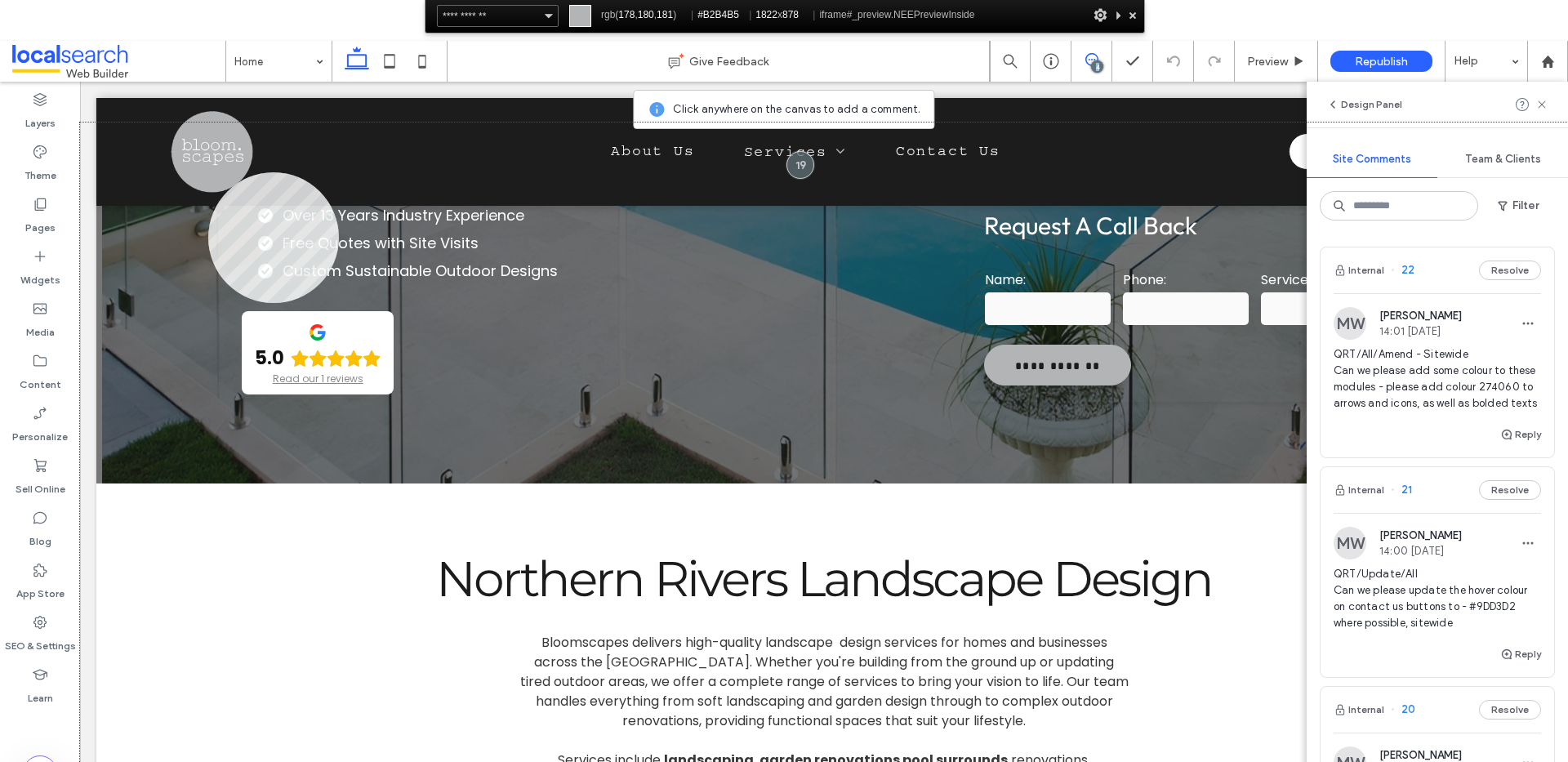
copy div "4"
click at [208, 172] on div at bounding box center [824, 480] width 1488 height 717
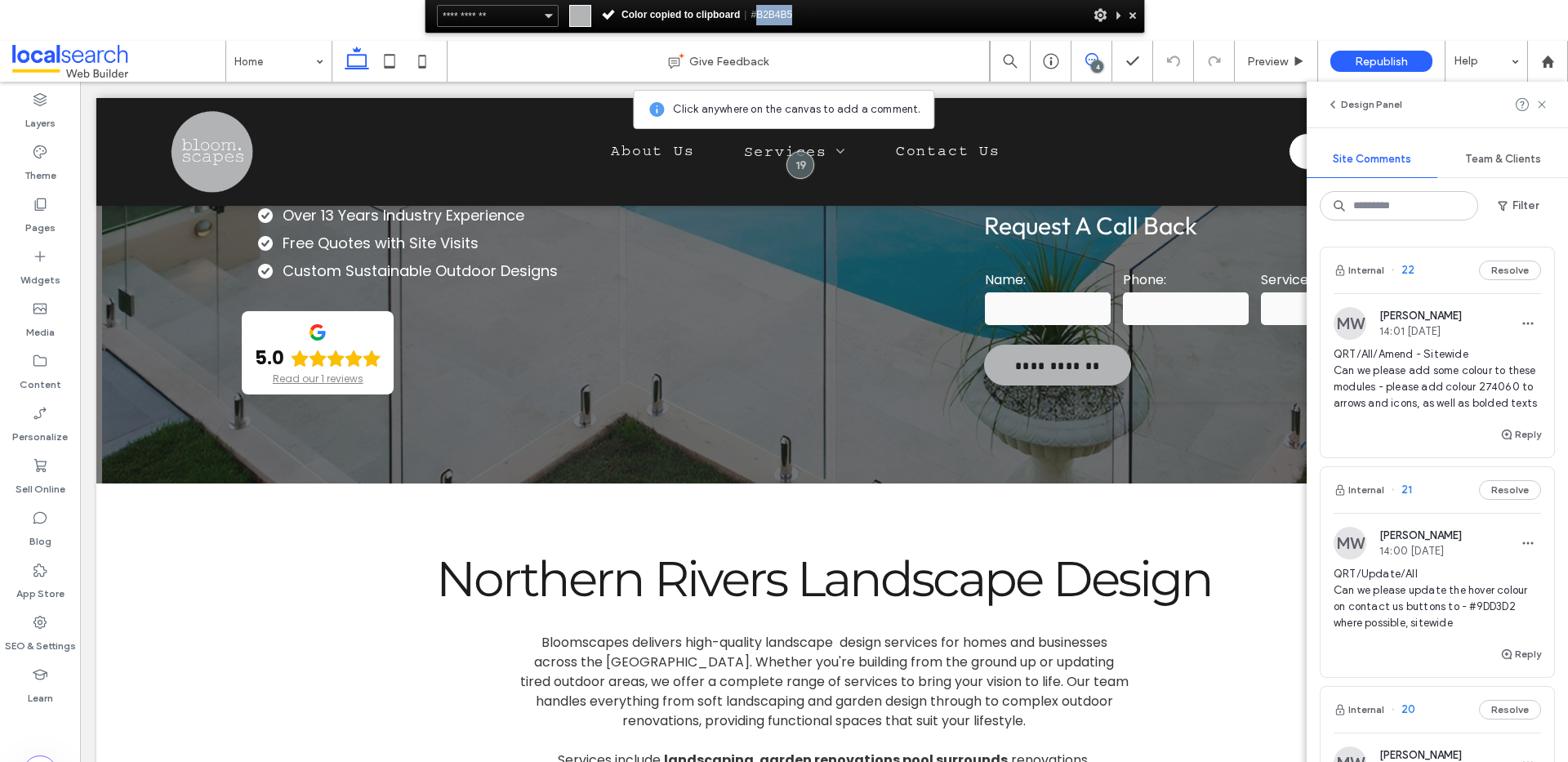
copy span "B2B4B5"
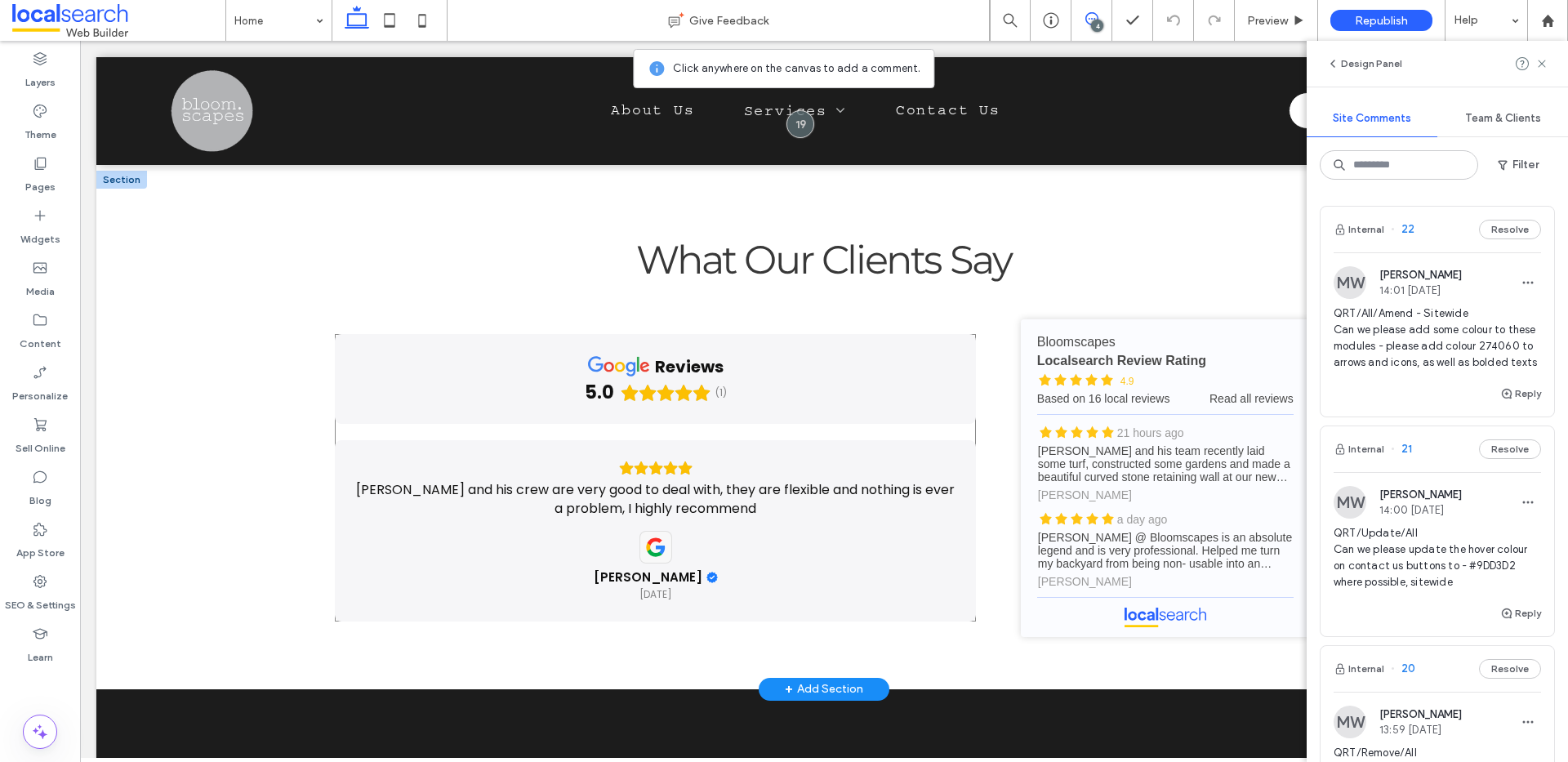
scroll to position [4045, 0]
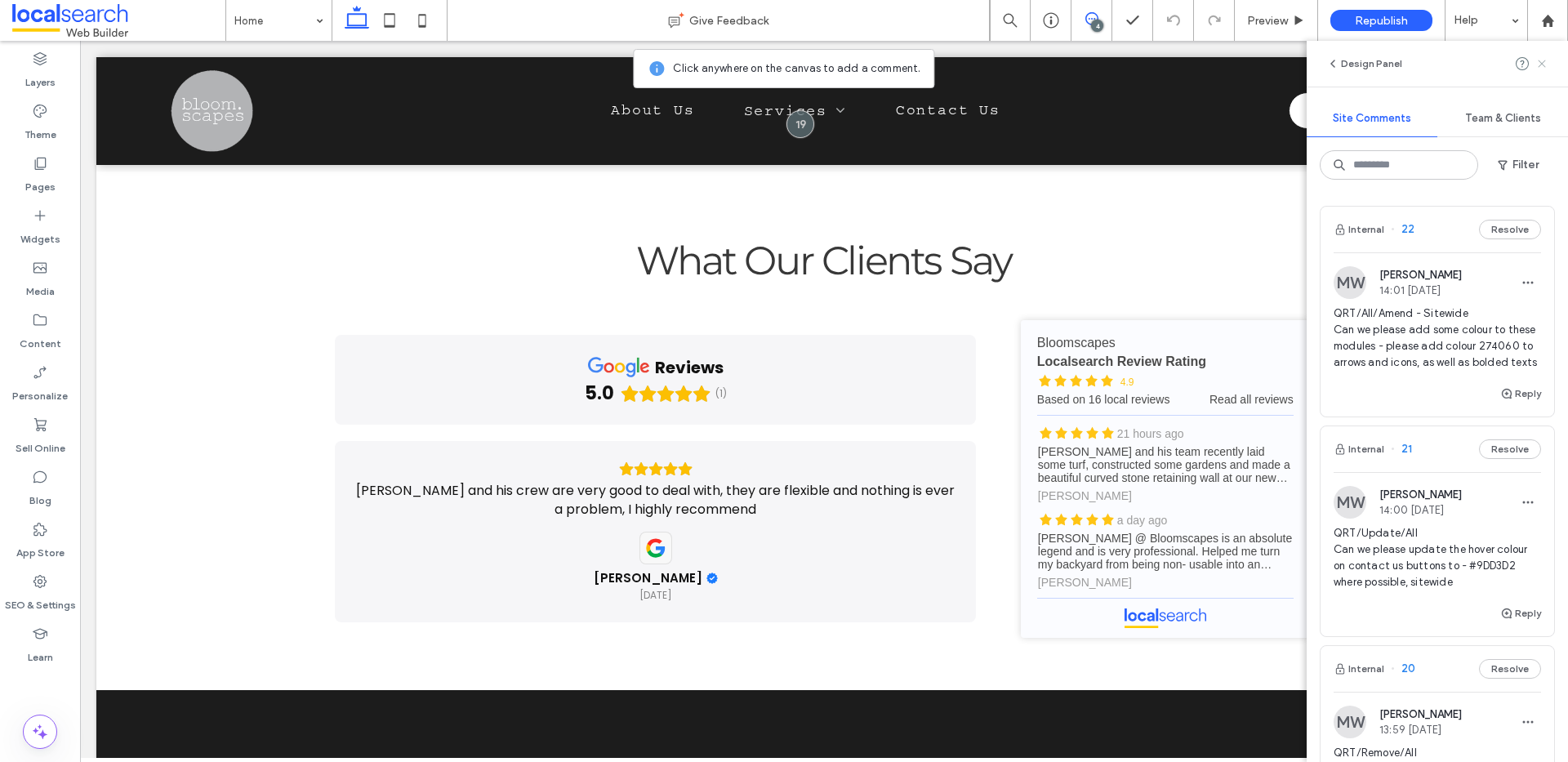
click at [1544, 65] on icon at bounding box center [1541, 63] width 13 height 13
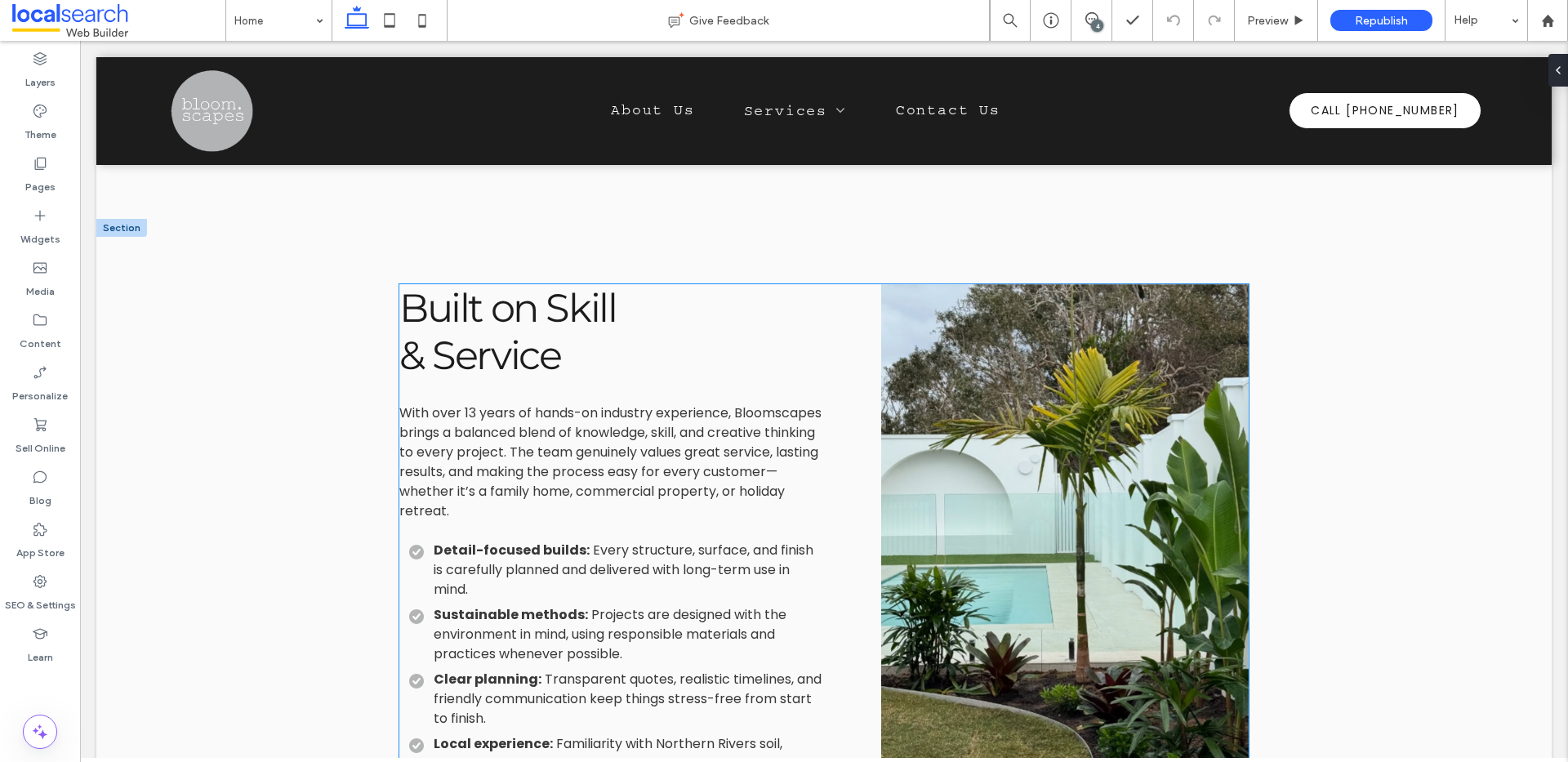
scroll to position [3204, 0]
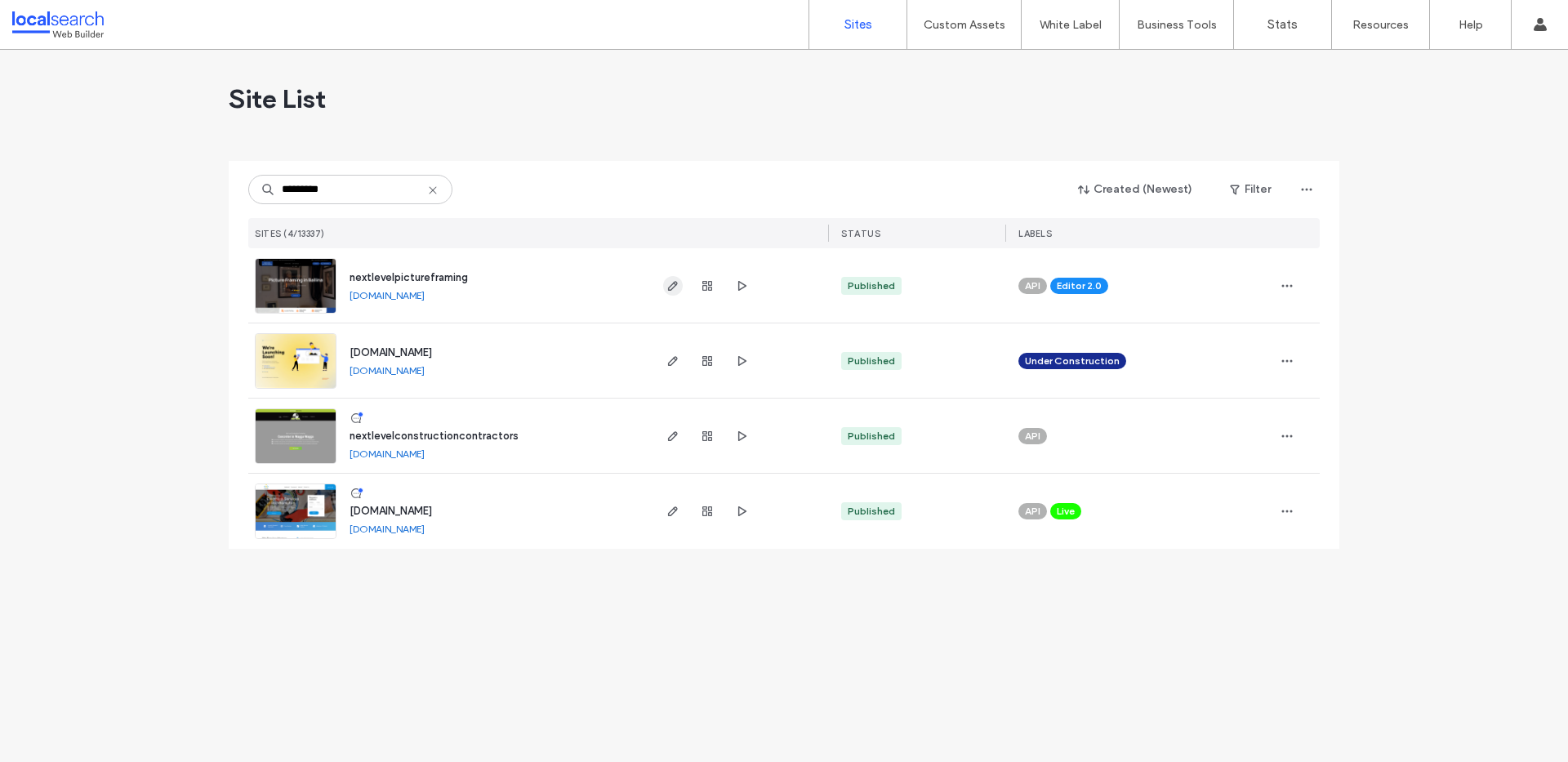
type input "*********"
drag, startPoint x: 675, startPoint y: 292, endPoint x: 697, endPoint y: 294, distance: 22.1
click at [675, 292] on span "button" at bounding box center [673, 285] width 20 height 20
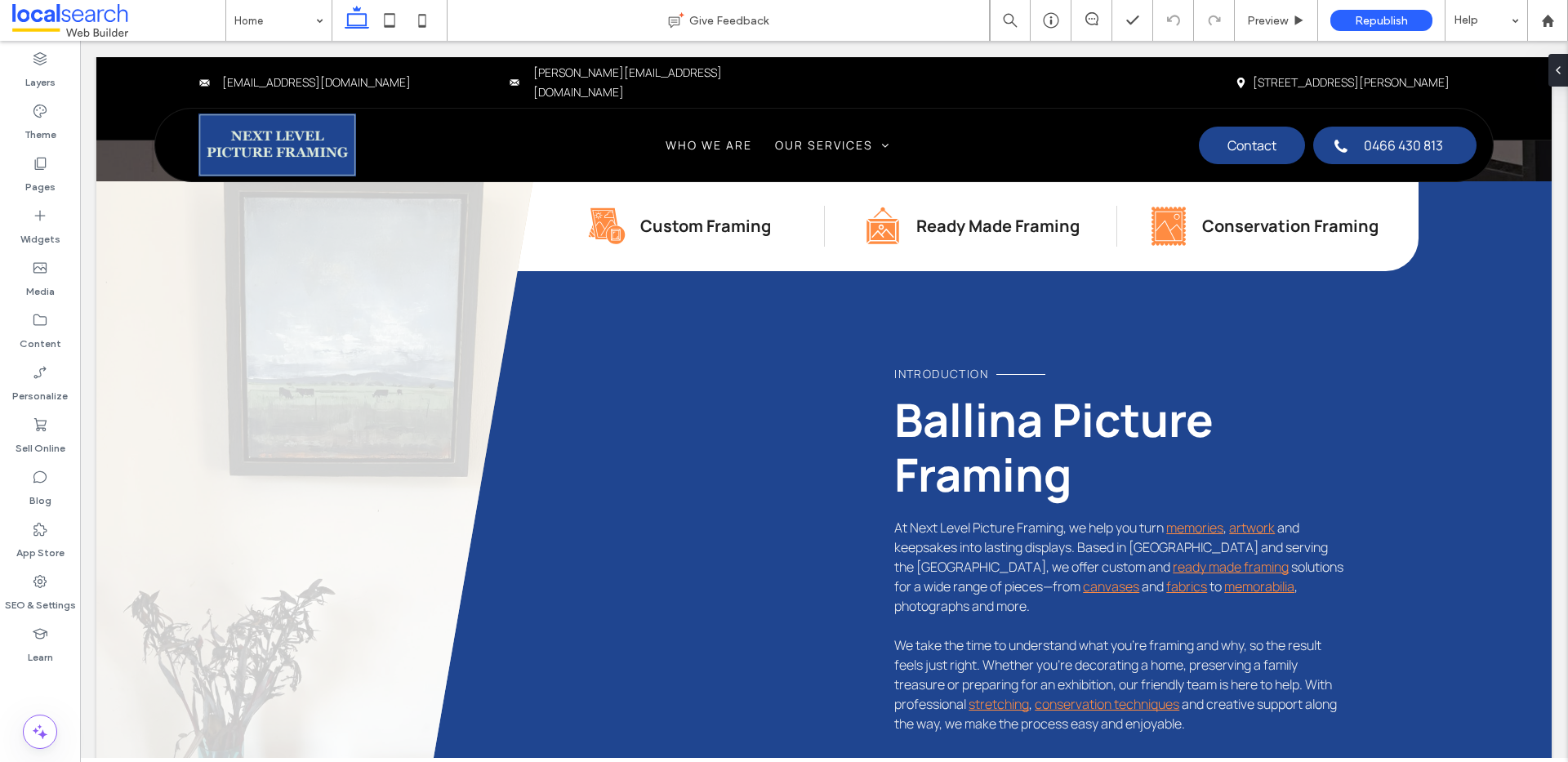
scroll to position [14, 0]
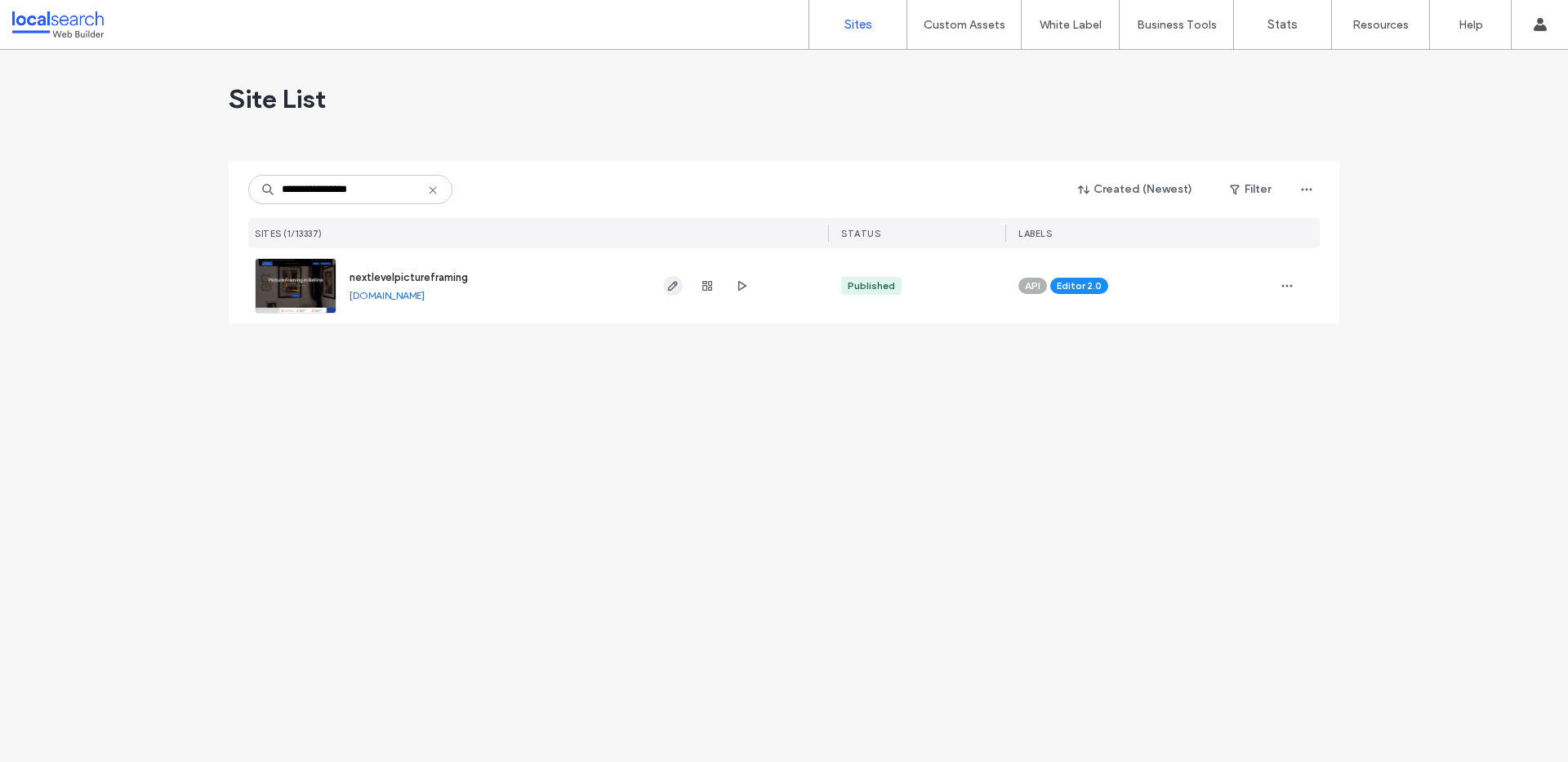
type input "**********"
click at [680, 282] on span "button" at bounding box center [673, 285] width 20 height 20
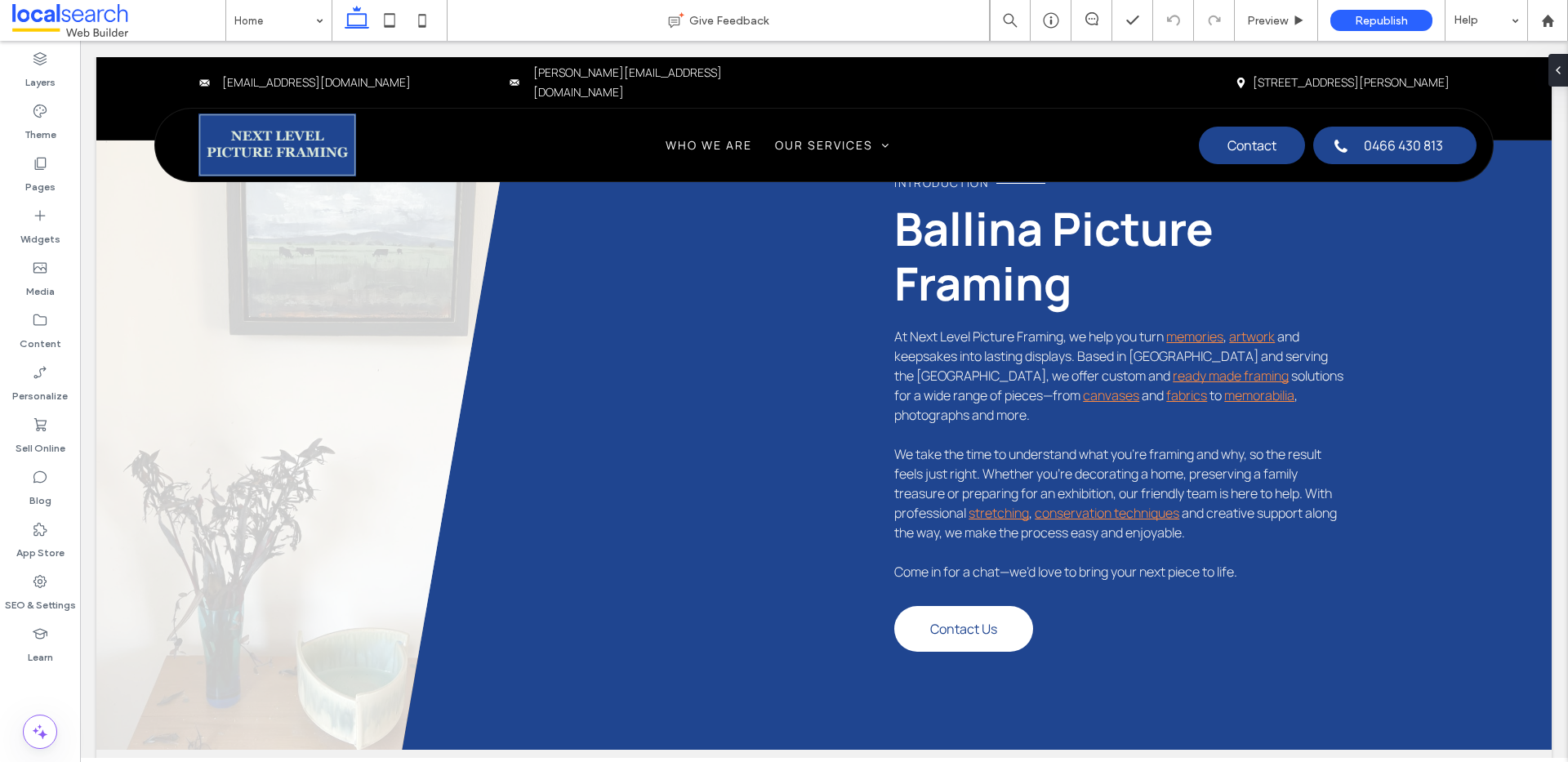
scroll to position [788, 0]
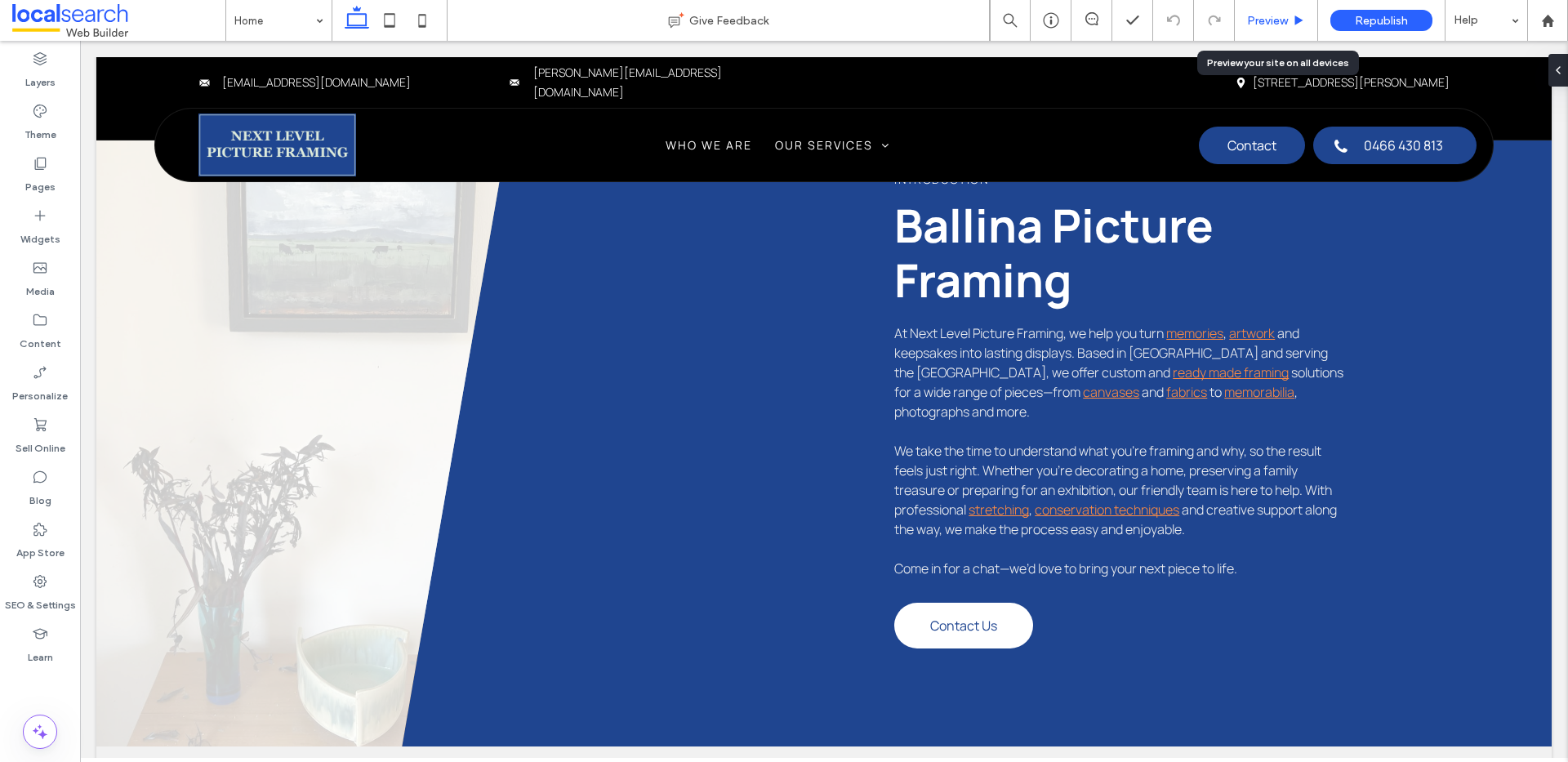
click at [1262, 20] on span "Preview" at bounding box center [1268, 20] width 41 height 14
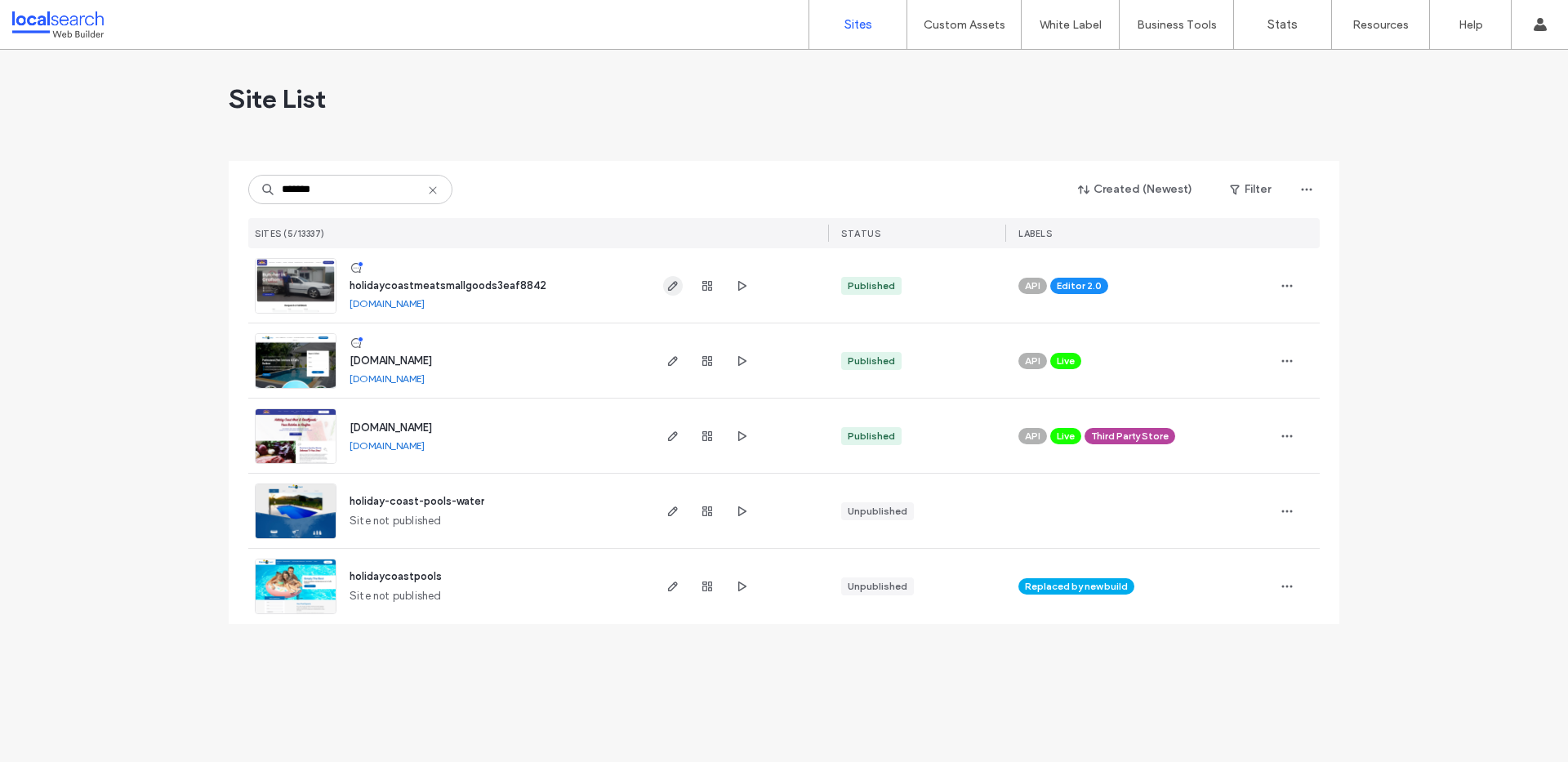
type input "*******"
click at [671, 286] on icon "button" at bounding box center [673, 285] width 13 height 13
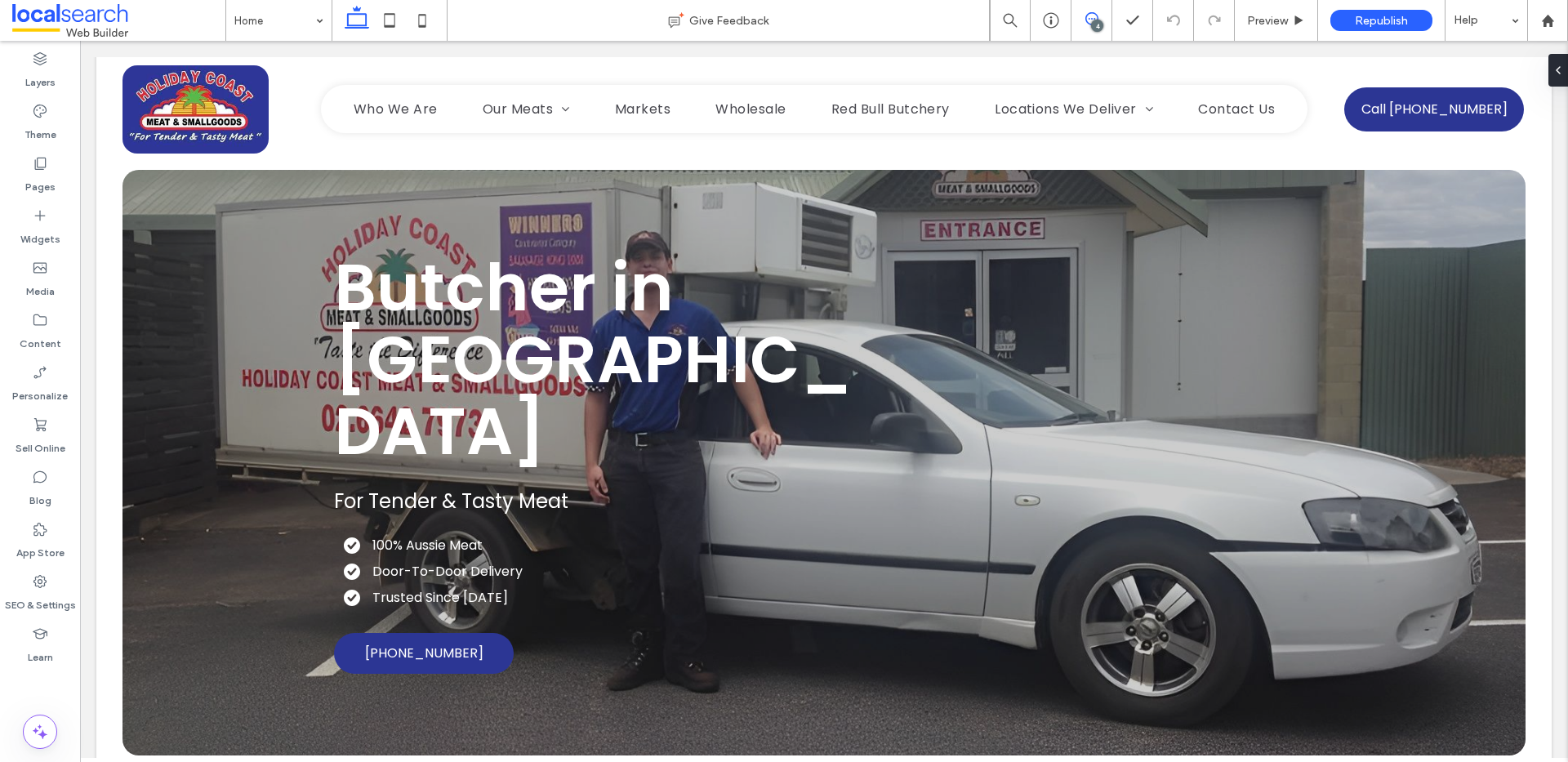
click at [1088, 13] on use at bounding box center [1091, 18] width 13 height 13
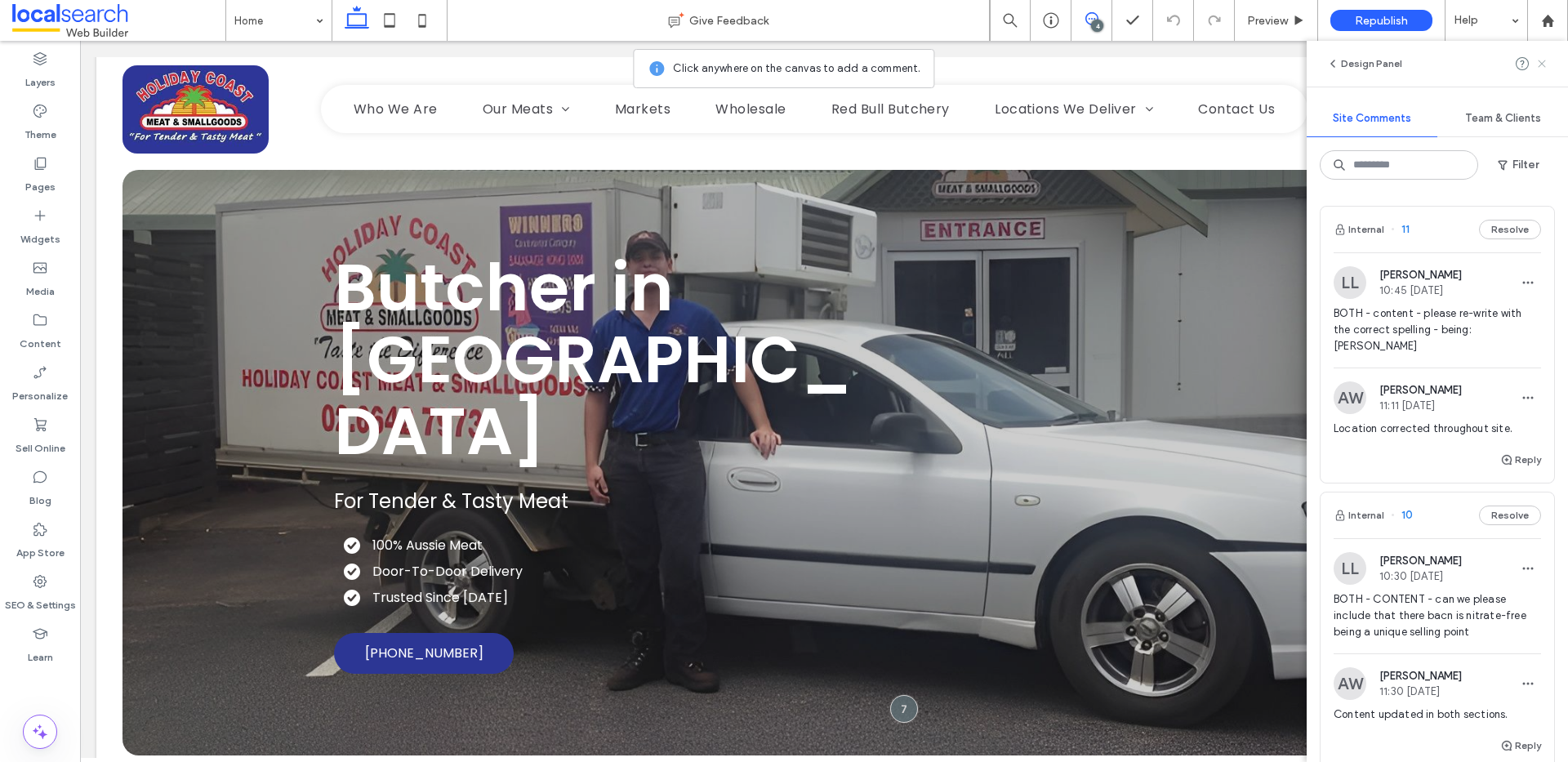
click at [1542, 61] on use at bounding box center [1541, 63] width 8 height 8
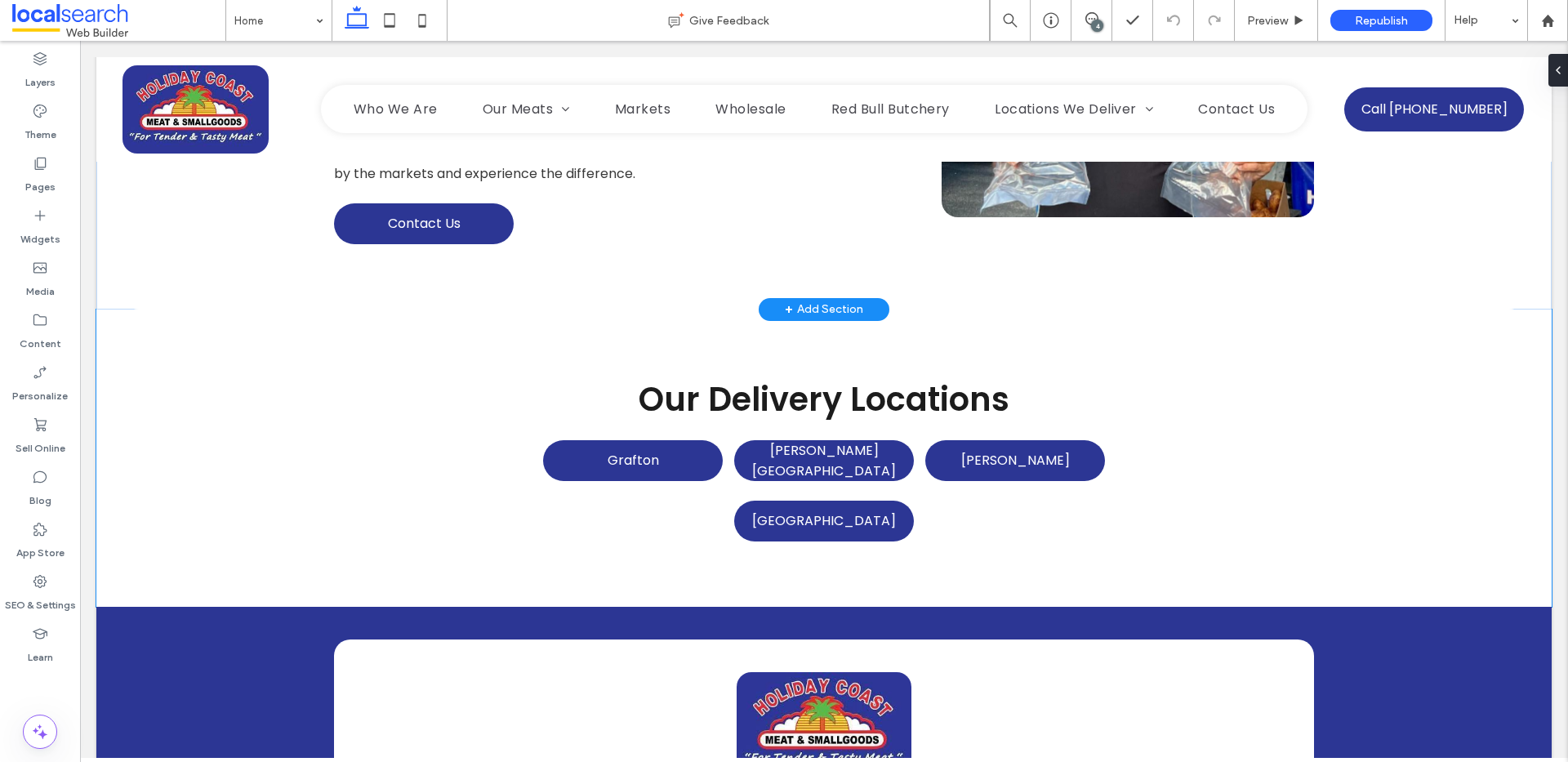
scroll to position [3818, 0]
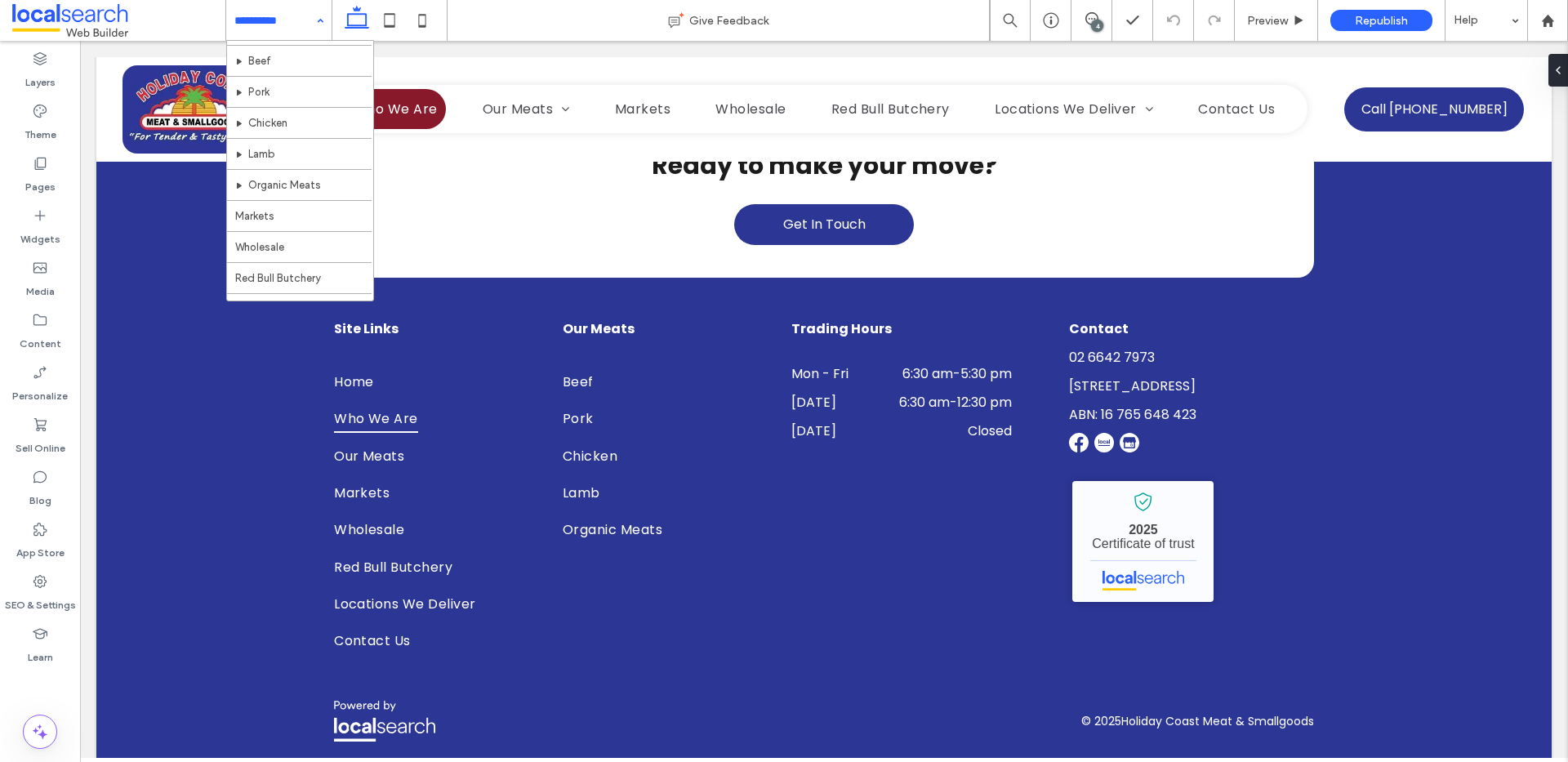
scroll to position [265, 0]
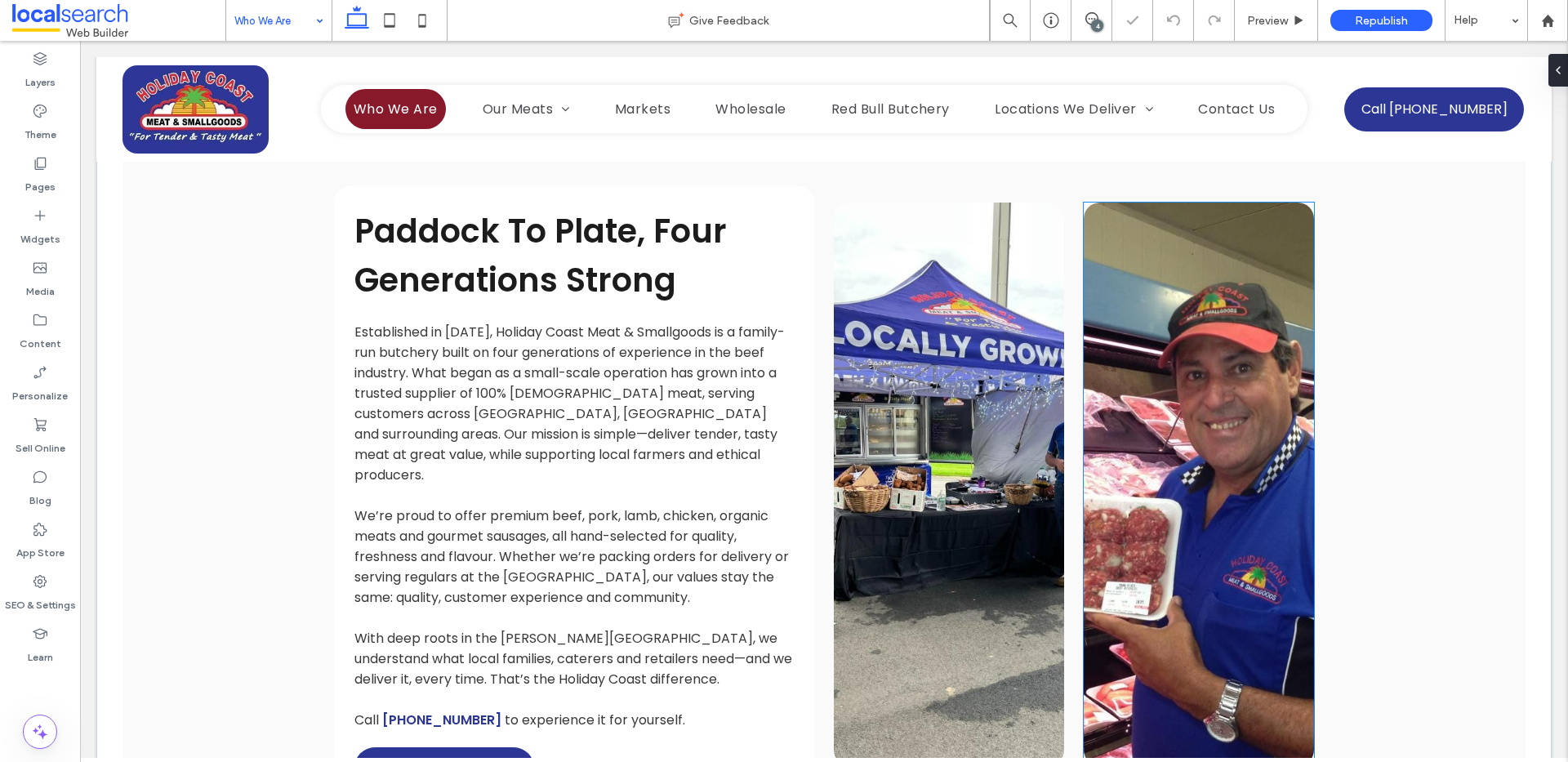
scroll to position [714, 0]
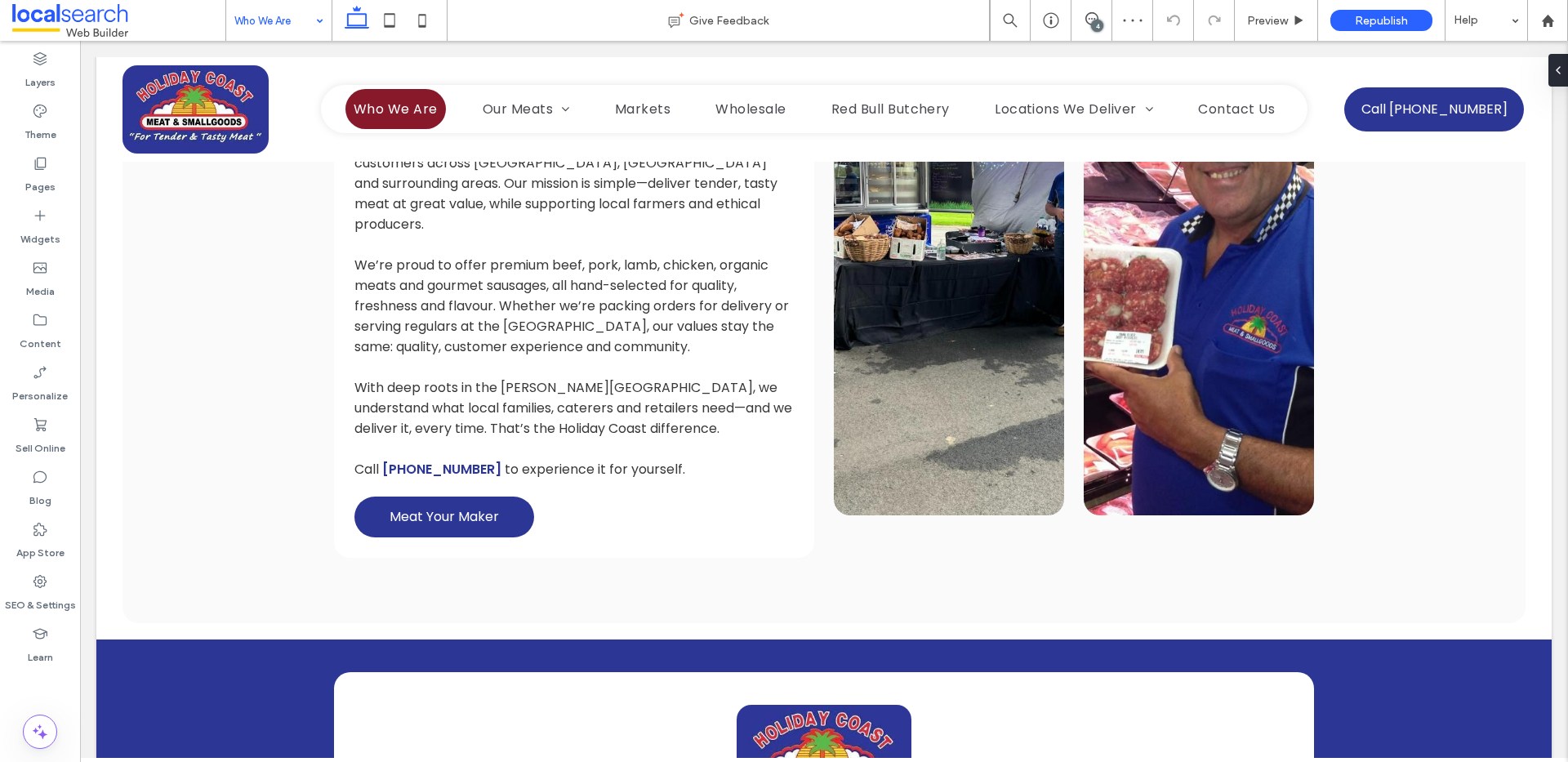
click at [230, 0] on div at bounding box center [278, 20] width 105 height 41
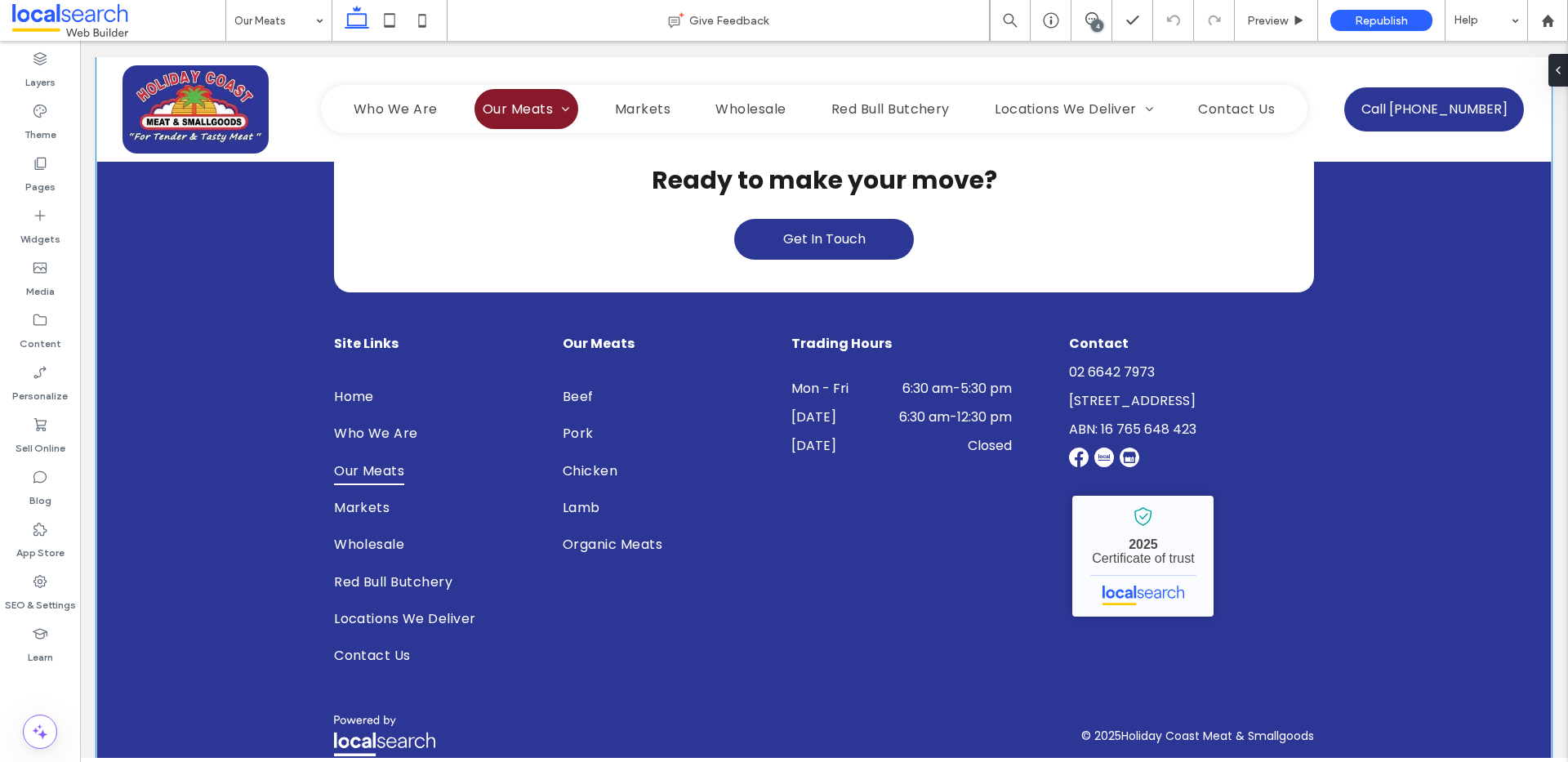
scroll to position [2099, 0]
